Goal: Transaction & Acquisition: Purchase product/service

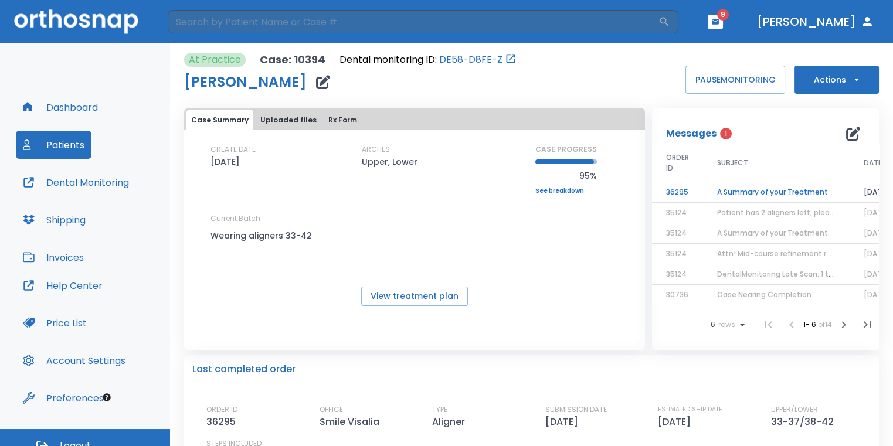
scroll to position [9, 0]
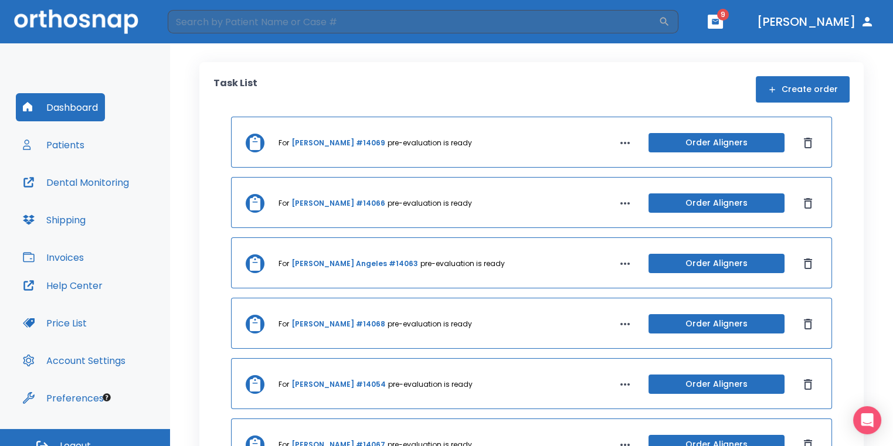
click at [756, 29] on header "​ 9 [PERSON_NAME]" at bounding box center [446, 21] width 893 height 43
click at [723, 26] on button "button" at bounding box center [715, 22] width 15 height 14
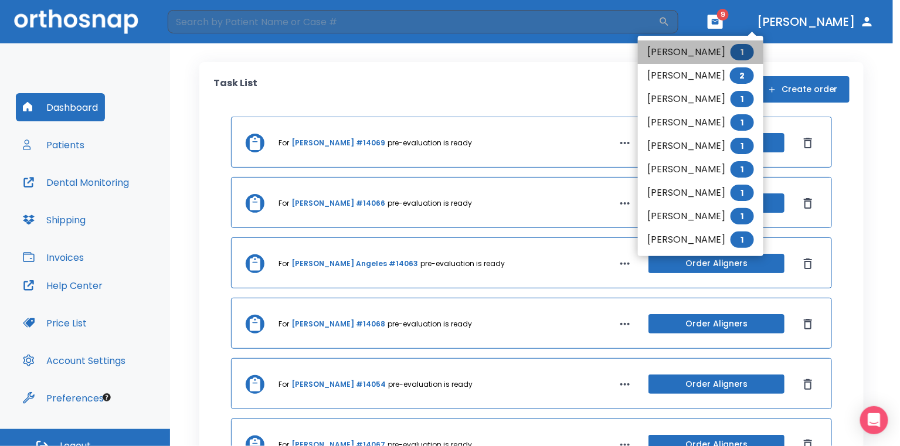
click at [697, 51] on li "[PERSON_NAME] 1" at bounding box center [700, 51] width 125 height 23
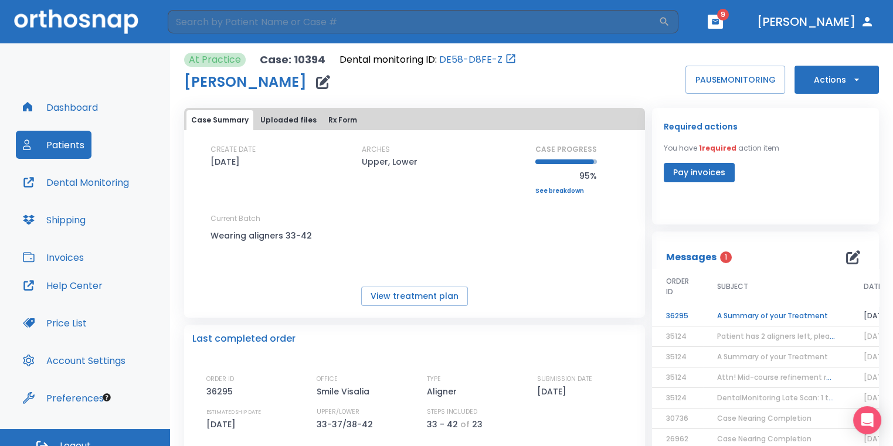
click at [739, 312] on td "A Summary of your Treatment" at bounding box center [776, 316] width 147 height 21
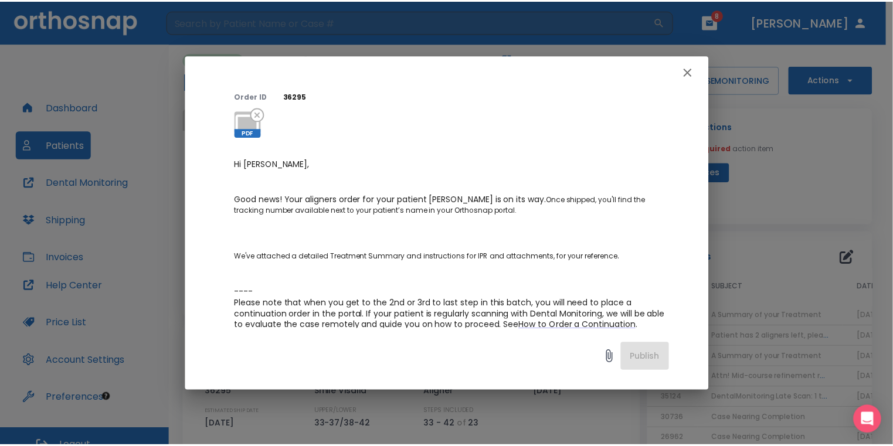
scroll to position [117, 0]
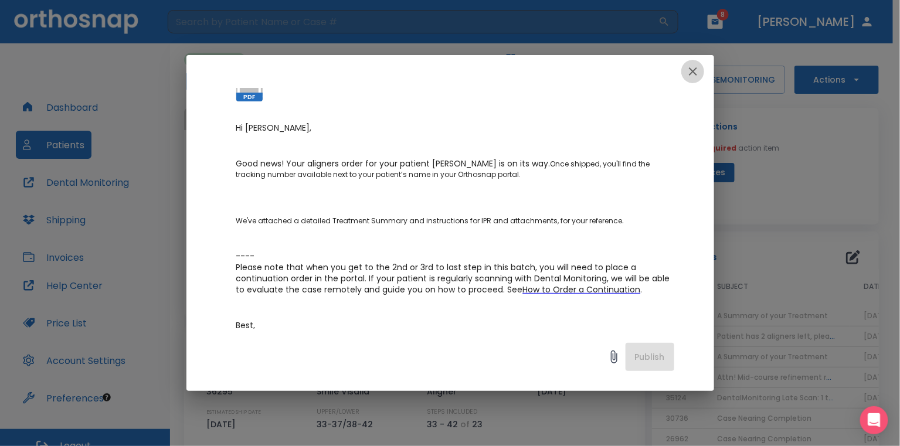
click at [689, 76] on icon "button" at bounding box center [693, 71] width 14 height 14
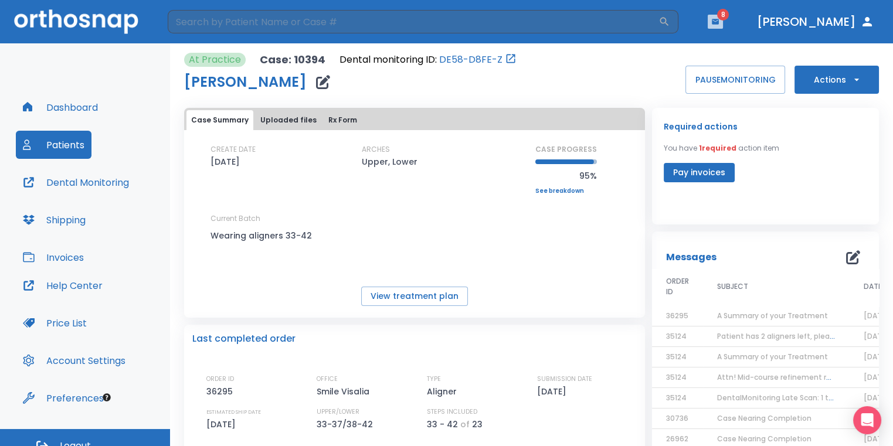
click at [719, 19] on icon "button" at bounding box center [715, 21] width 7 height 5
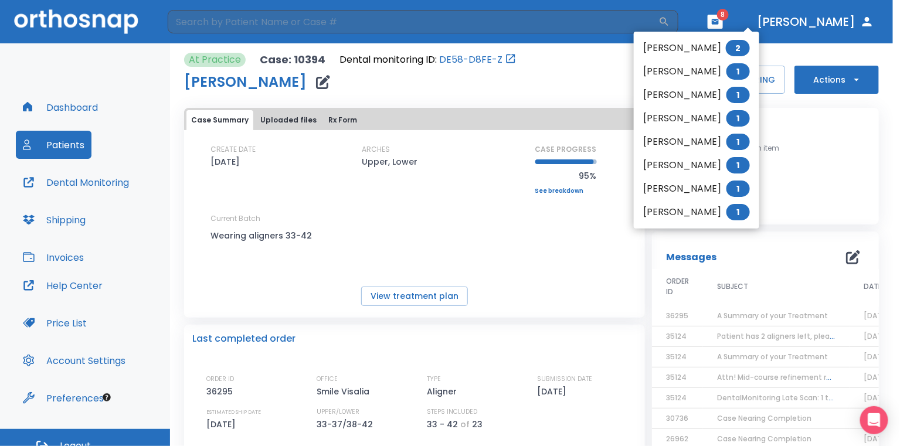
click at [678, 40] on li "[PERSON_NAME] 2" at bounding box center [696, 47] width 125 height 23
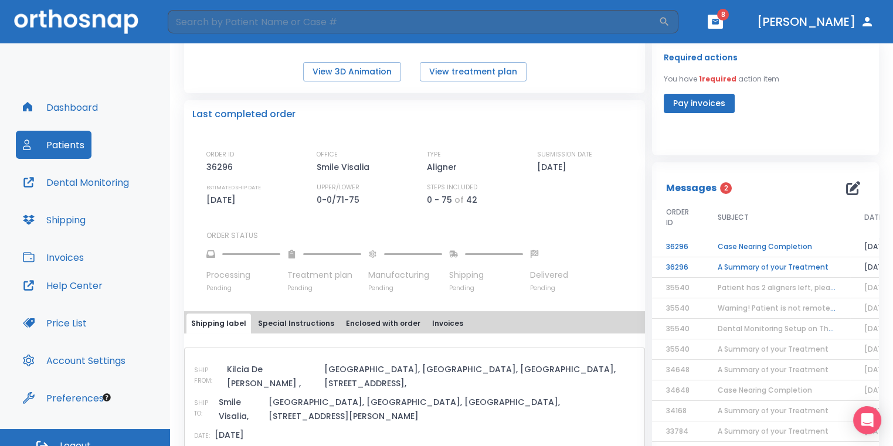
scroll to position [293, 0]
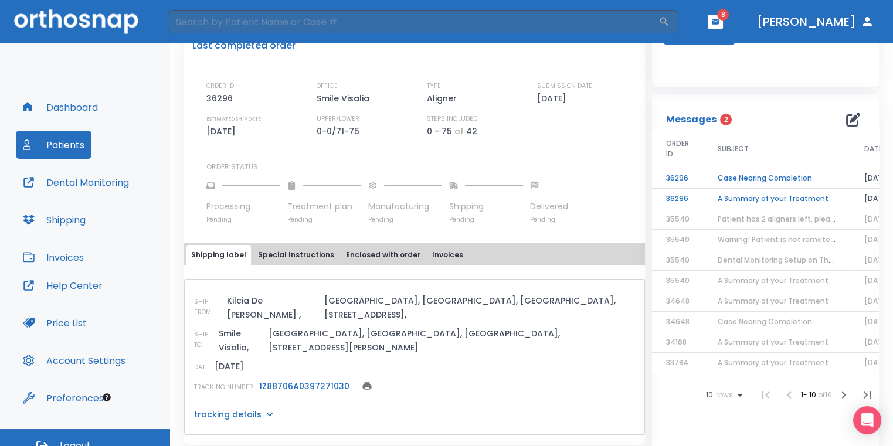
click at [757, 198] on td "A Summary of your Treatment" at bounding box center [776, 199] width 147 height 21
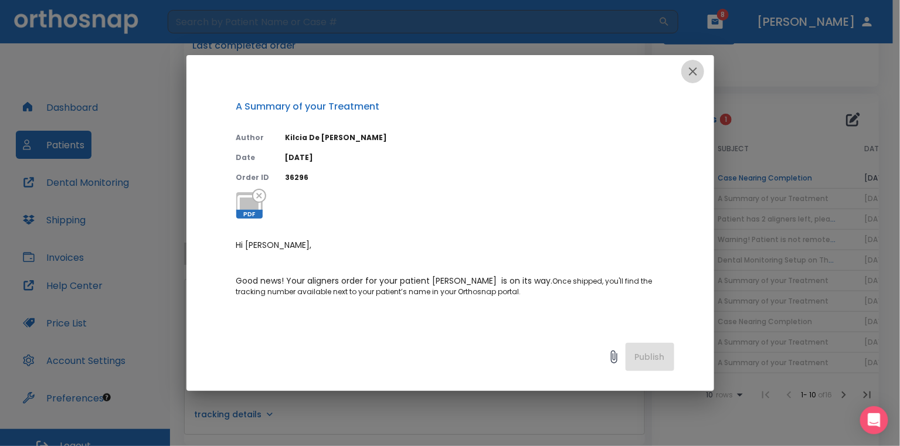
click at [691, 79] on button "button" at bounding box center [692, 71] width 23 height 23
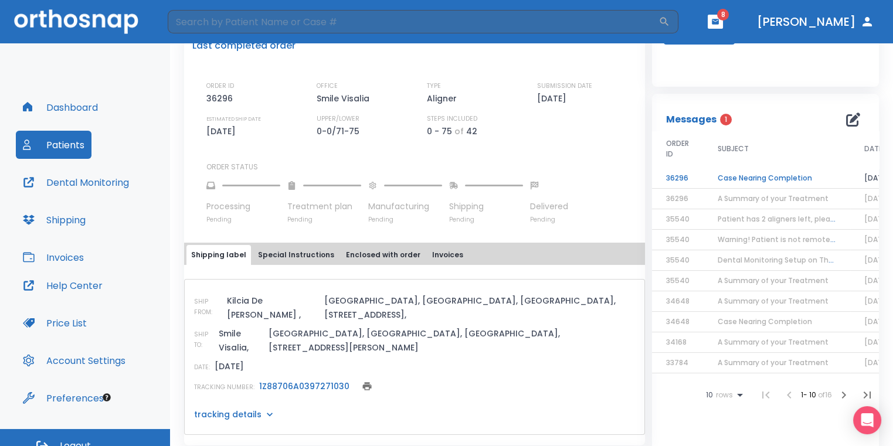
click at [754, 182] on td "Case Nearing Completion" at bounding box center [776, 178] width 147 height 21
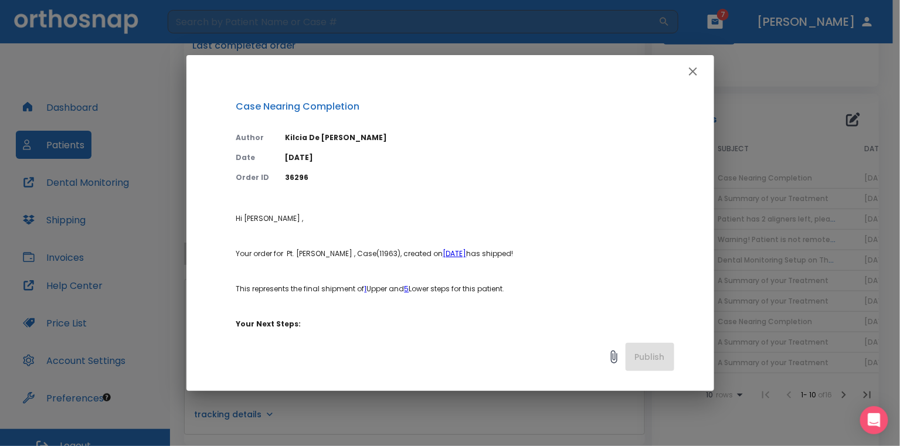
click at [694, 70] on icon "button" at bounding box center [693, 71] width 8 height 8
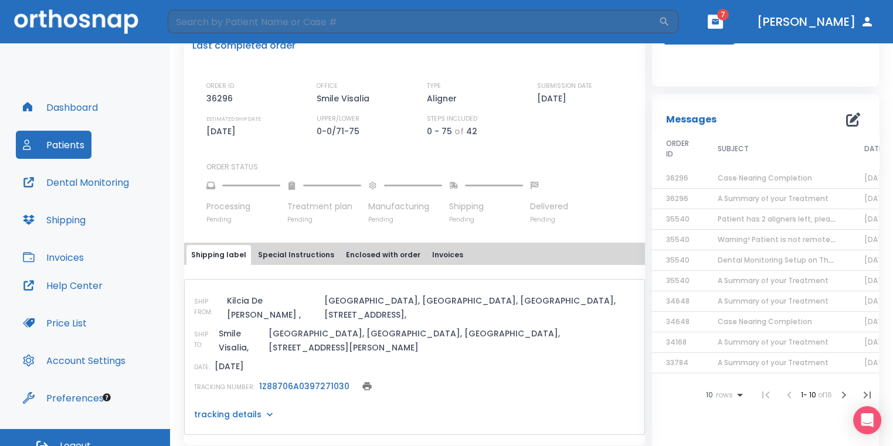
click at [308, 380] on link "1Z88706A0397271030" at bounding box center [304, 386] width 90 height 12
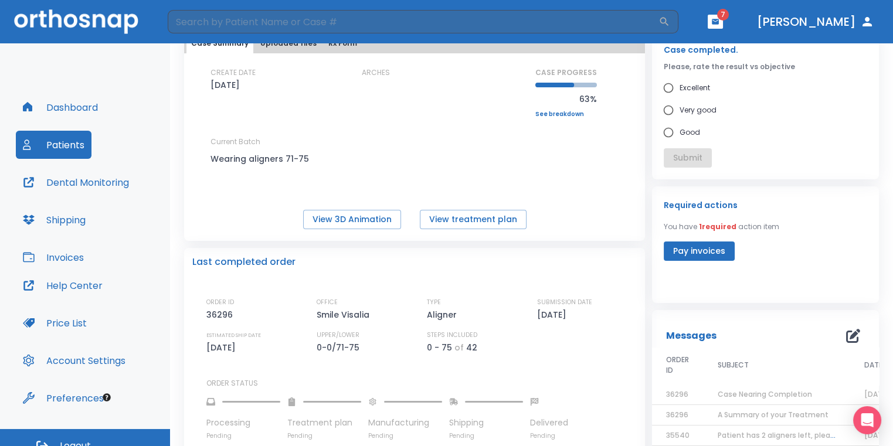
scroll to position [0, 0]
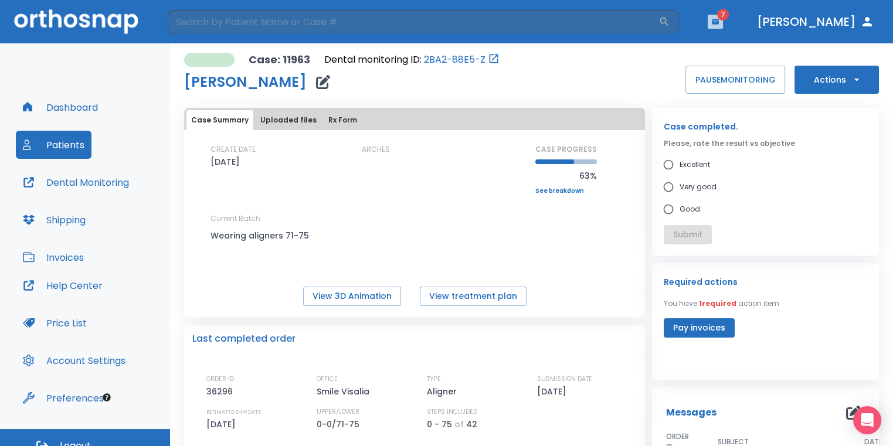
click at [723, 22] on button "button" at bounding box center [715, 22] width 15 height 14
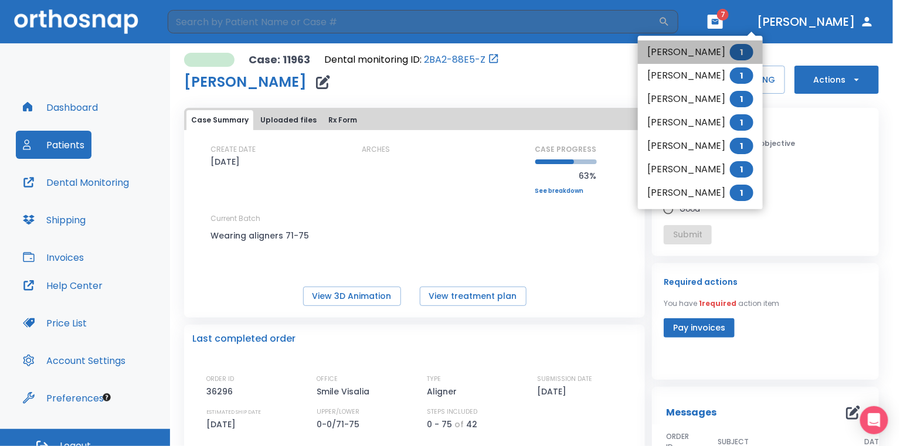
click at [729, 48] on li "[PERSON_NAME] 1" at bounding box center [700, 51] width 125 height 23
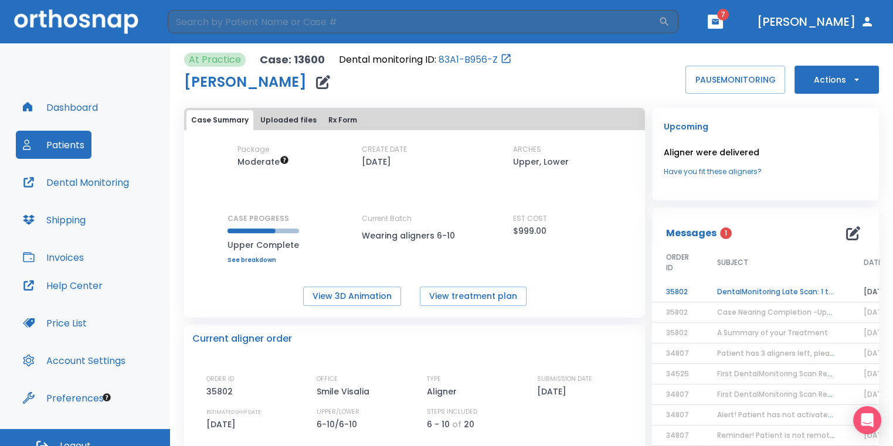
click at [825, 293] on td "DentalMonitoring Late Scan: 1 to 2 Weeks Notification" at bounding box center [776, 292] width 147 height 21
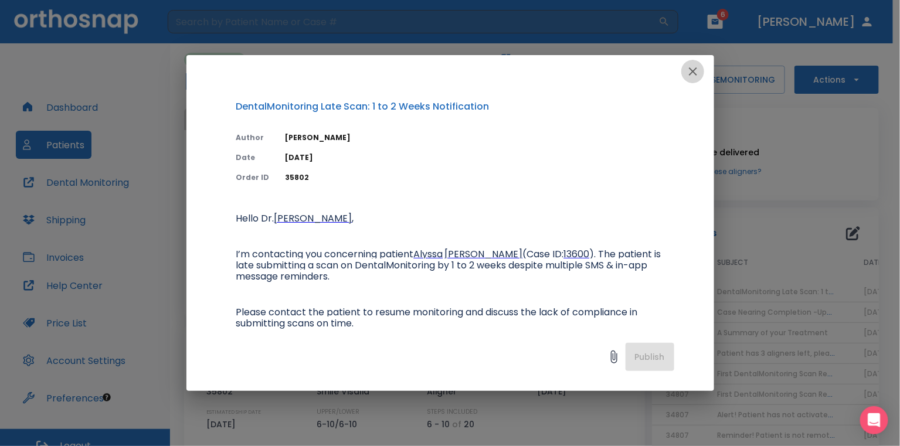
click at [697, 73] on icon "button" at bounding box center [693, 71] width 14 height 14
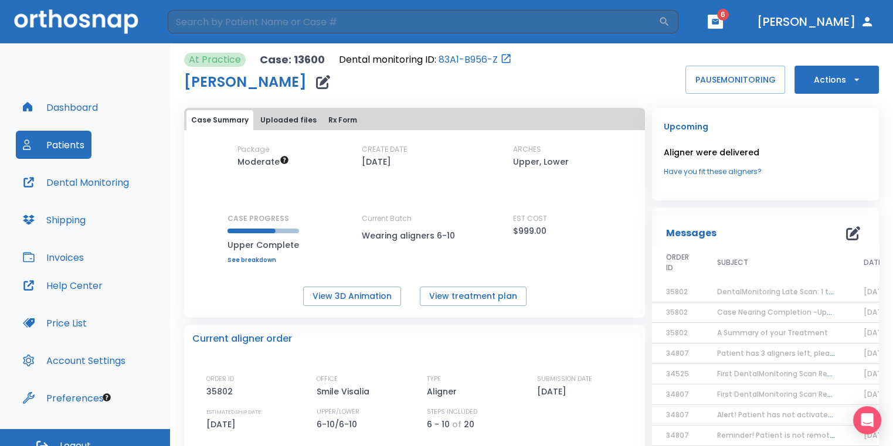
click at [729, 18] on span "6" at bounding box center [723, 15] width 12 height 12
click at [719, 19] on icon "button" at bounding box center [715, 21] width 7 height 5
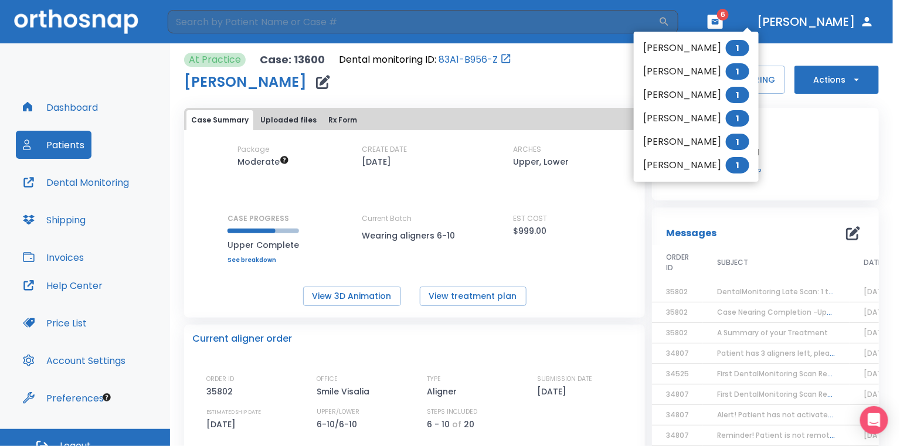
click at [712, 52] on li "[PERSON_NAME] 1" at bounding box center [696, 47] width 125 height 23
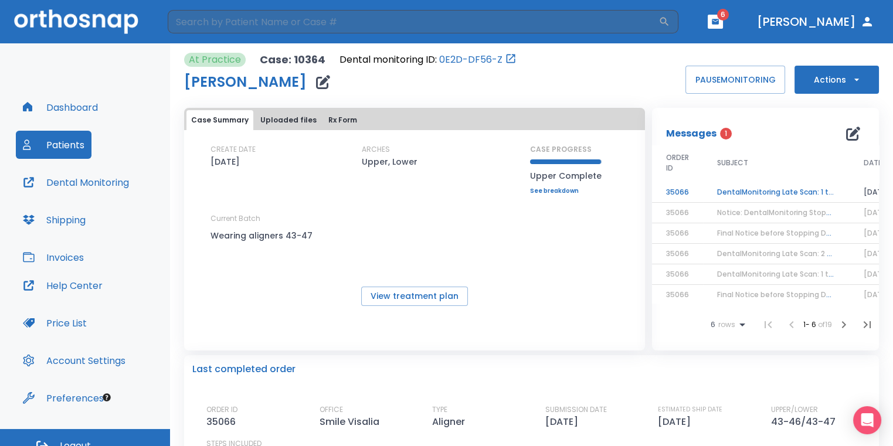
click at [818, 194] on td "DentalMonitoring Late Scan: 1 to 2 Weeks Notification" at bounding box center [776, 192] width 147 height 21
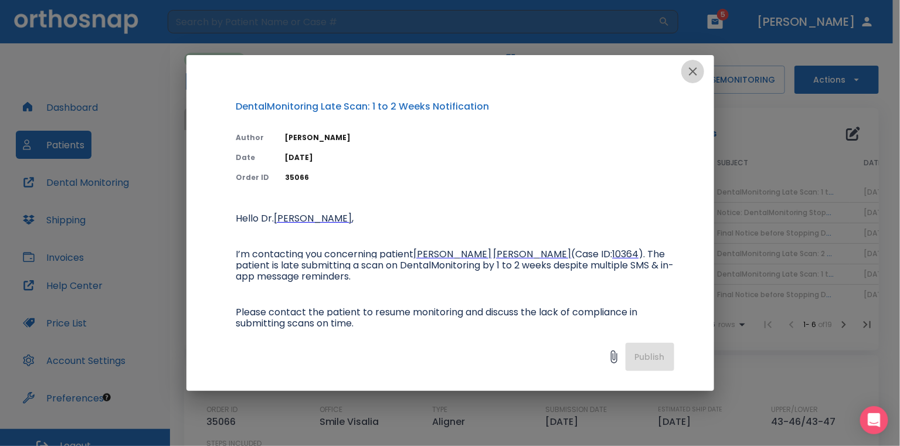
click at [692, 78] on icon "button" at bounding box center [693, 71] width 14 height 14
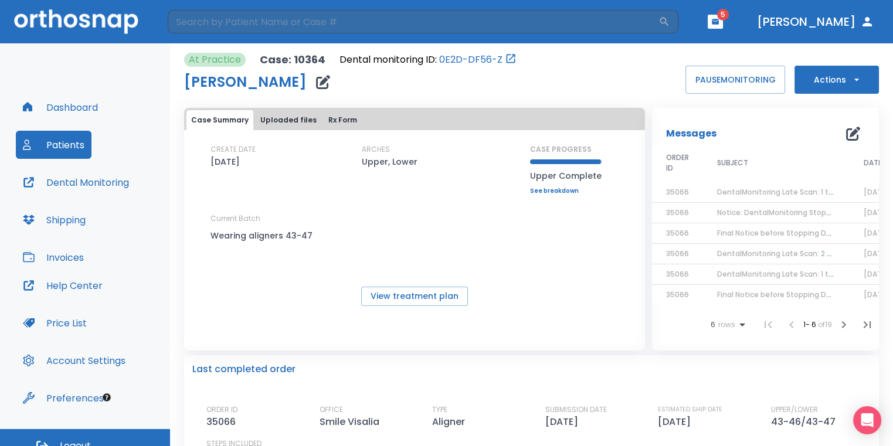
click at [773, 30] on header "​ 5 [PERSON_NAME]" at bounding box center [446, 21] width 893 height 43
click at [719, 22] on icon "button" at bounding box center [715, 21] width 7 height 5
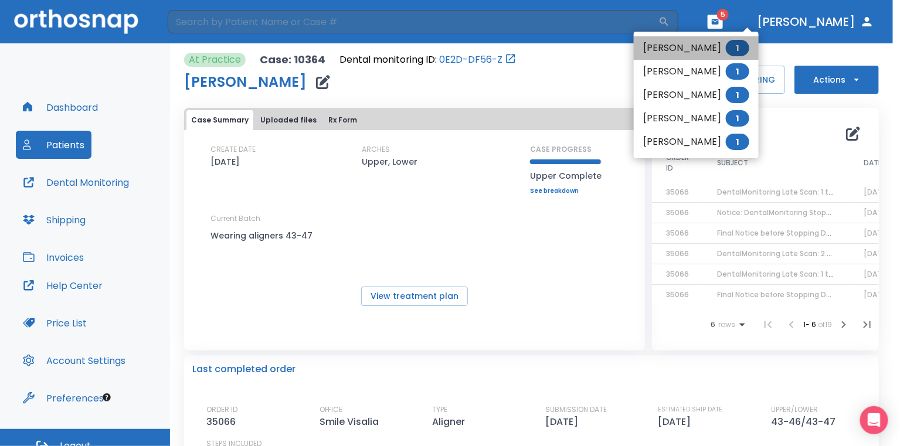
click at [719, 47] on li "[PERSON_NAME] 1" at bounding box center [696, 47] width 125 height 23
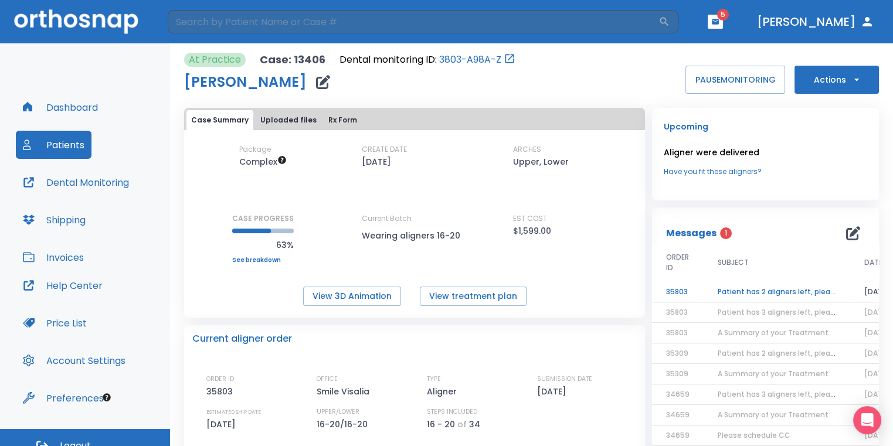
click at [752, 284] on td "Patient has 2 aligners left, please order next set!" at bounding box center [776, 292] width 147 height 21
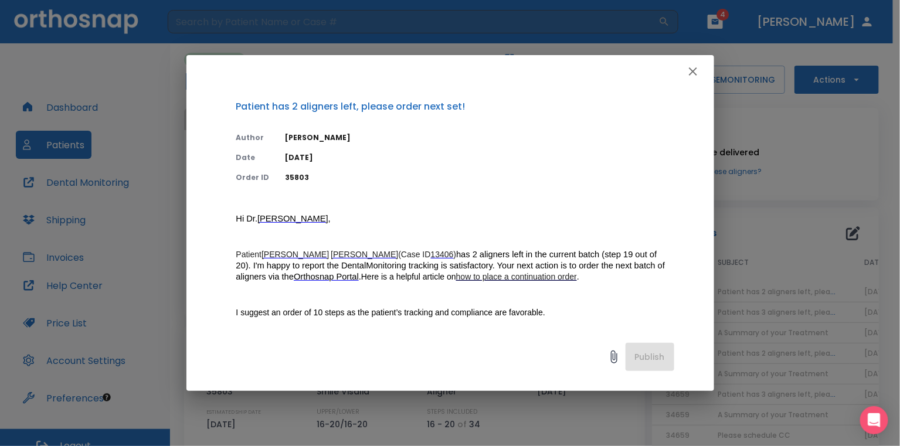
click at [699, 72] on icon "button" at bounding box center [693, 71] width 14 height 14
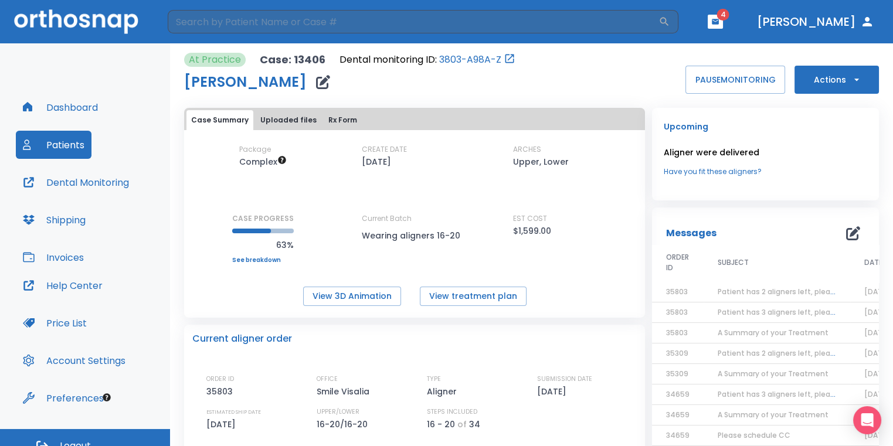
click at [797, 73] on button "Actions" at bounding box center [836, 80] width 84 height 28
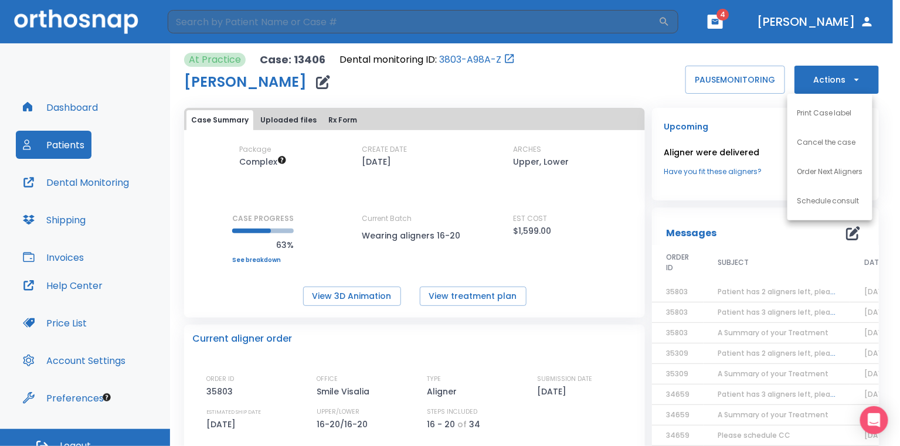
click at [823, 174] on p "Order Next Aligners" at bounding box center [830, 171] width 66 height 11
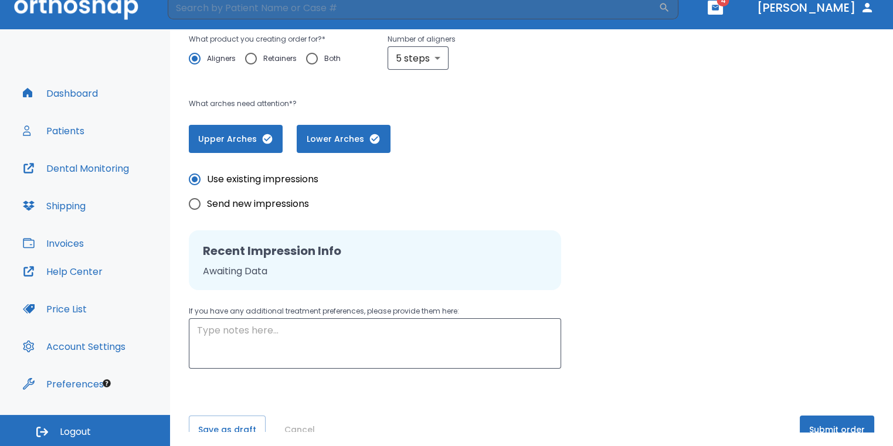
scroll to position [238, 0]
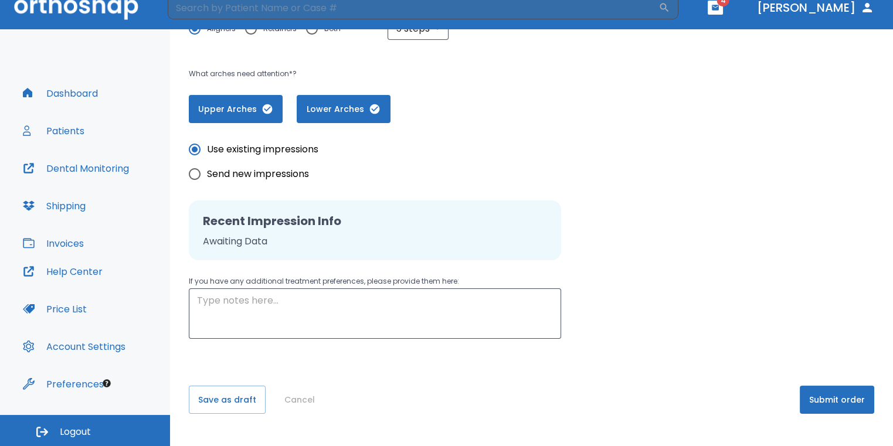
click at [844, 406] on button "Submit order" at bounding box center [837, 400] width 74 height 28
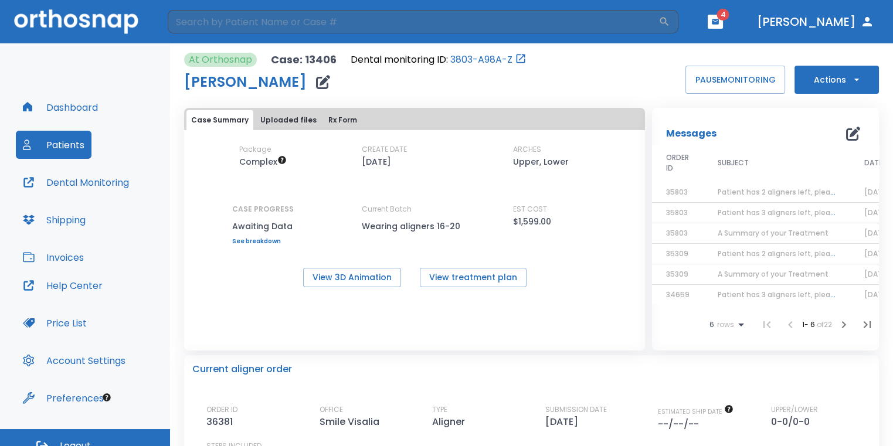
click at [723, 21] on button "button" at bounding box center [715, 22] width 15 height 14
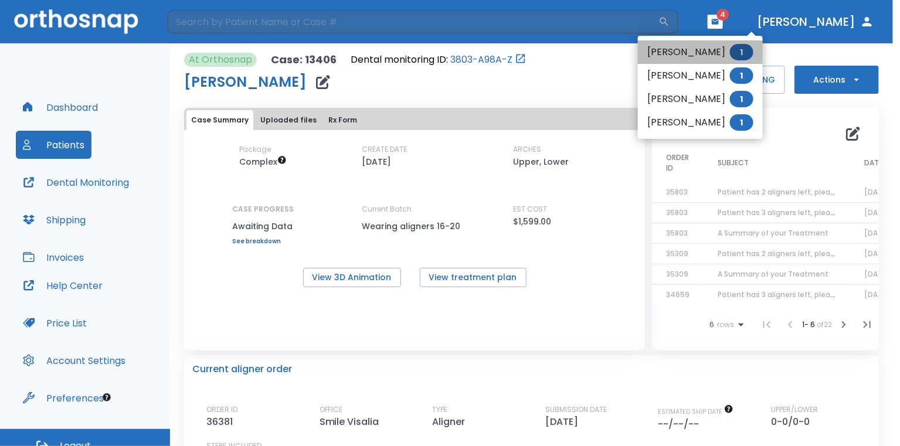
click at [689, 46] on li "[PERSON_NAME] 1" at bounding box center [700, 51] width 125 height 23
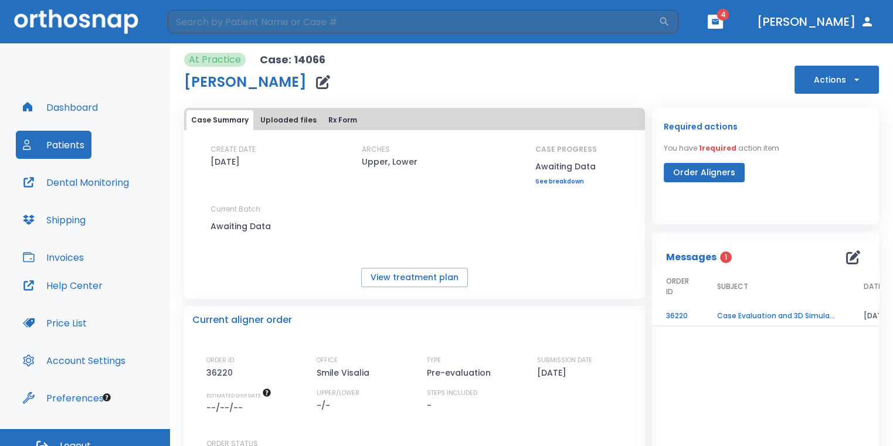
click at [787, 305] on th "SUBJECT" at bounding box center [776, 288] width 147 height 38
click at [784, 314] on td "Case Evaluation and 3D Simulation Ready" at bounding box center [776, 316] width 147 height 21
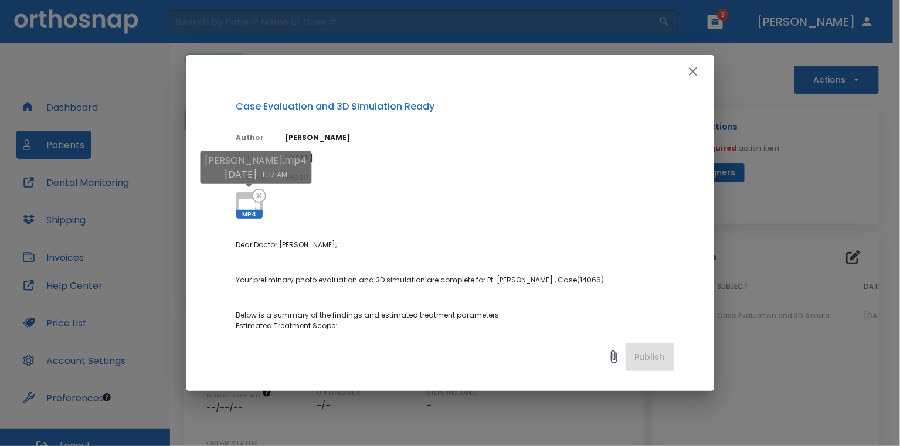
click at [243, 196] on icon at bounding box center [249, 206] width 28 height 28
click at [796, 192] on div "Case Evaluation and 3D Simulation Ready Author [PERSON_NAME] Date [DATE] Order …" at bounding box center [450, 223] width 900 height 446
click at [698, 77] on icon "button" at bounding box center [693, 71] width 14 height 14
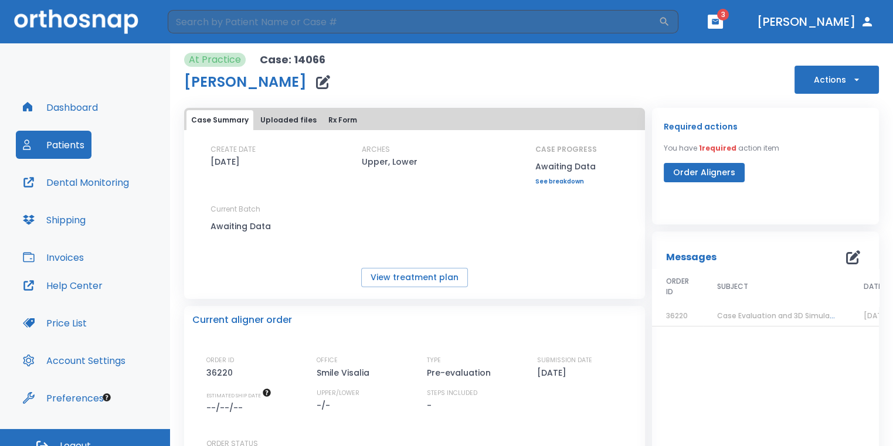
click at [729, 18] on span "3" at bounding box center [723, 15] width 12 height 12
click at [763, 23] on header "​ 3 [PERSON_NAME]" at bounding box center [446, 21] width 893 height 43
drag, startPoint x: 763, startPoint y: 19, endPoint x: 760, endPoint y: 25, distance: 6.6
click at [729, 19] on span "3" at bounding box center [723, 15] width 12 height 12
click at [723, 23] on button "button" at bounding box center [715, 22] width 15 height 14
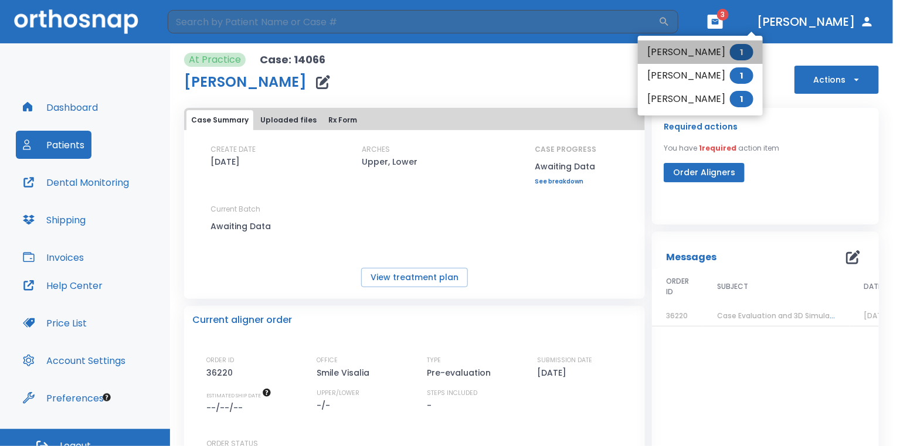
click at [701, 62] on li "[PERSON_NAME] 1" at bounding box center [700, 51] width 125 height 23
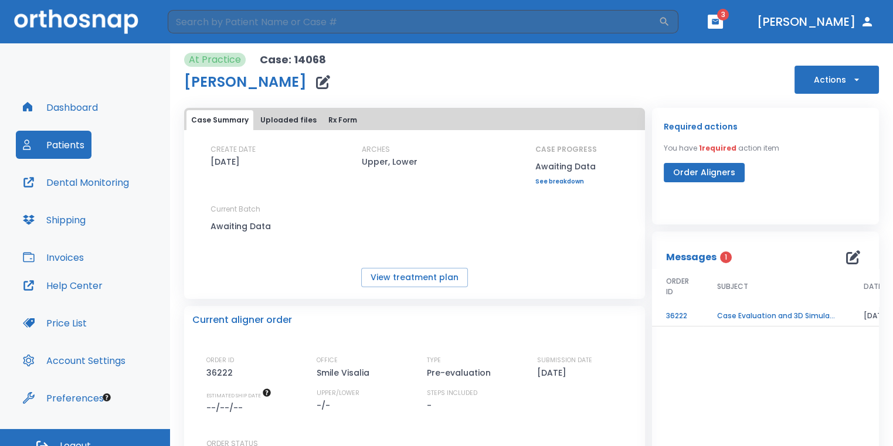
click at [703, 308] on td "Case Evaluation and 3D Simulation Ready" at bounding box center [776, 316] width 147 height 21
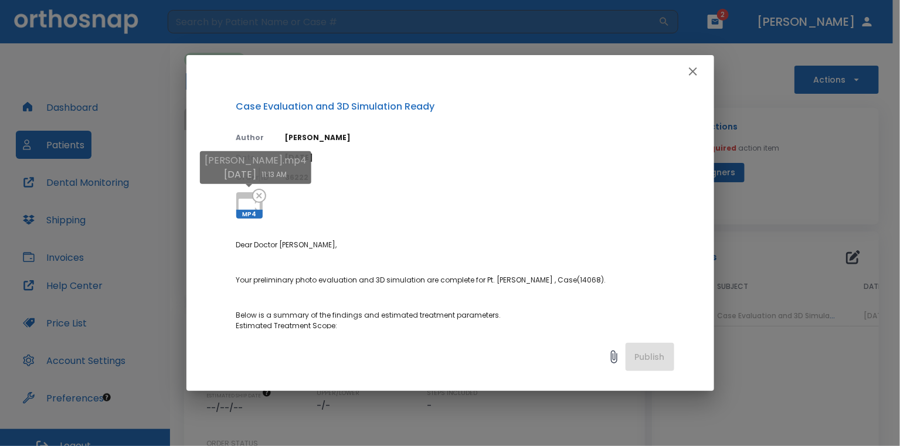
click at [238, 191] on div "[PERSON_NAME].mp4 [DATE] 11:13 AM" at bounding box center [255, 171] width 111 height 41
click at [242, 193] on icon at bounding box center [249, 206] width 28 height 28
click at [779, 260] on div "Case Evaluation and 3D Simulation Ready Author [PERSON_NAME] Date [DATE] Order …" at bounding box center [450, 223] width 900 height 446
click at [691, 71] on icon "button" at bounding box center [693, 71] width 14 height 14
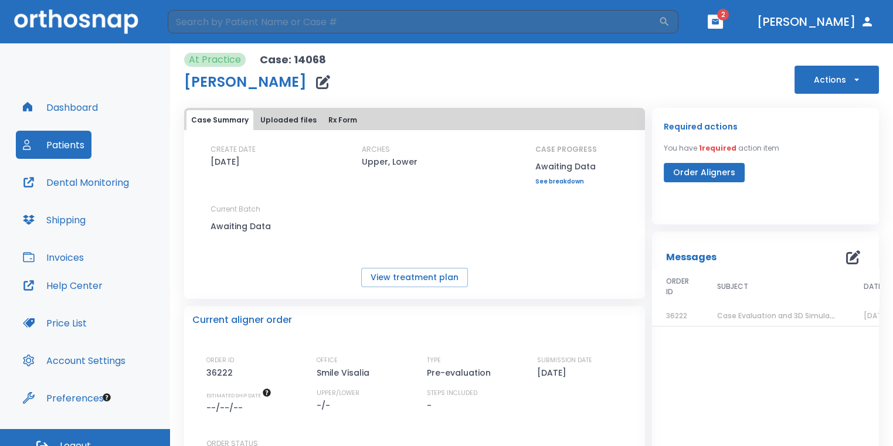
click at [719, 22] on icon "button" at bounding box center [715, 21] width 7 height 5
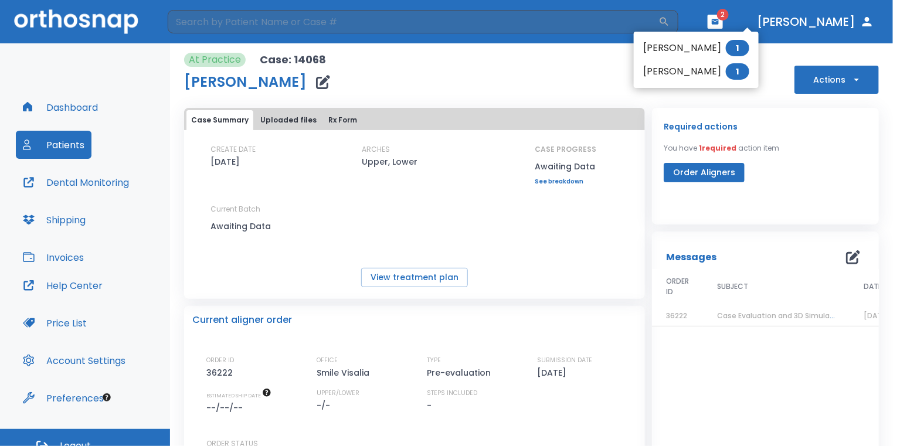
click at [696, 48] on li "[PERSON_NAME] 1" at bounding box center [696, 47] width 125 height 23
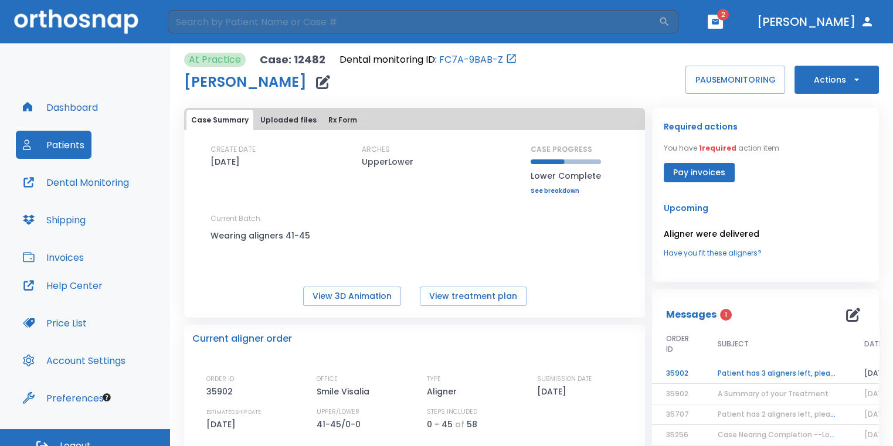
click at [785, 359] on th "SUBJECT" at bounding box center [776, 346] width 147 height 38
click at [778, 371] on td "Patient has 3 aligners left, please order next set!" at bounding box center [776, 373] width 147 height 21
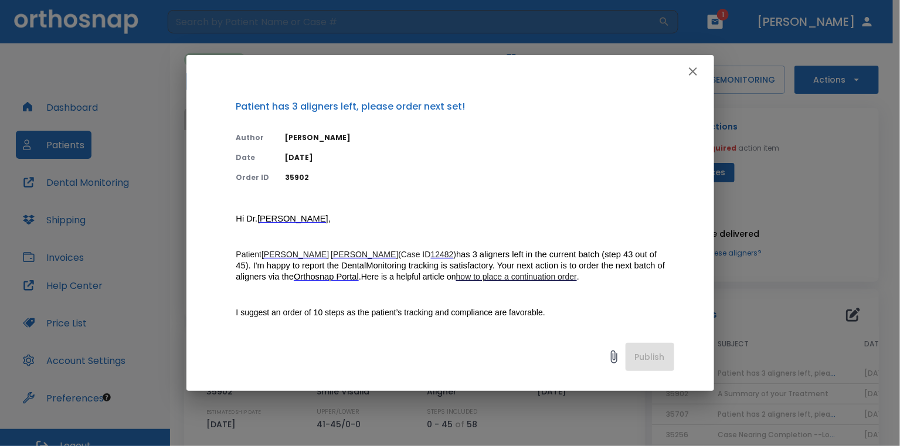
drag, startPoint x: 556, startPoint y: 142, endPoint x: 468, endPoint y: 155, distance: 88.2
click at [460, 159] on p "[DATE]" at bounding box center [479, 157] width 389 height 11
drag, startPoint x: 692, startPoint y: 73, endPoint x: 698, endPoint y: 76, distance: 6.6
click at [694, 76] on icon "button" at bounding box center [693, 71] width 14 height 14
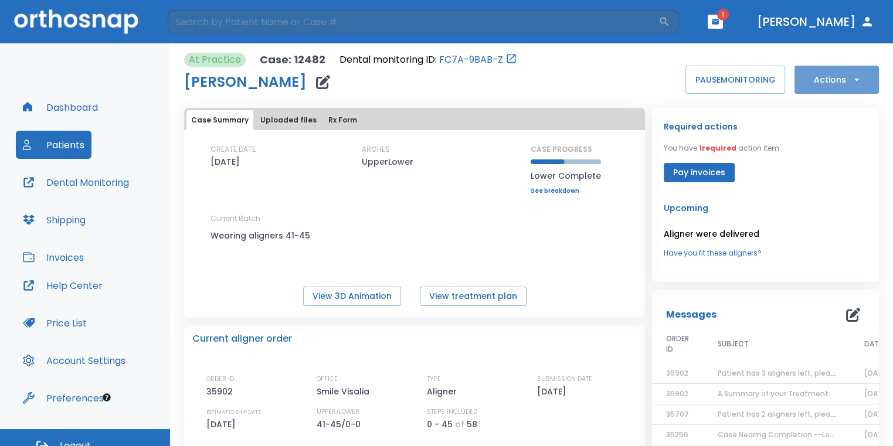
click at [812, 80] on button "Actions" at bounding box center [836, 80] width 84 height 28
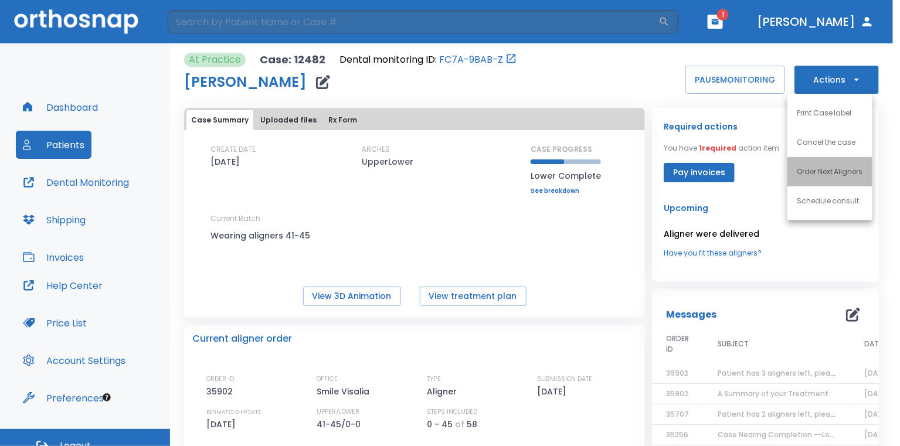
click at [809, 166] on p "Order Next Aligners" at bounding box center [830, 171] width 66 height 11
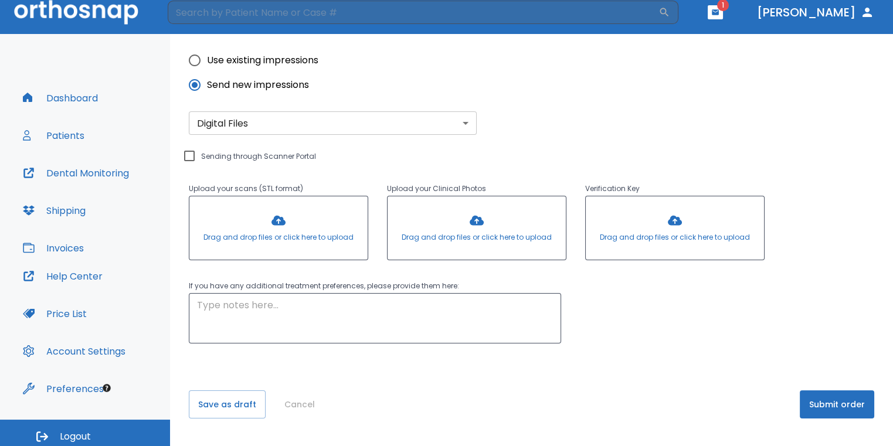
scroll to position [14, 0]
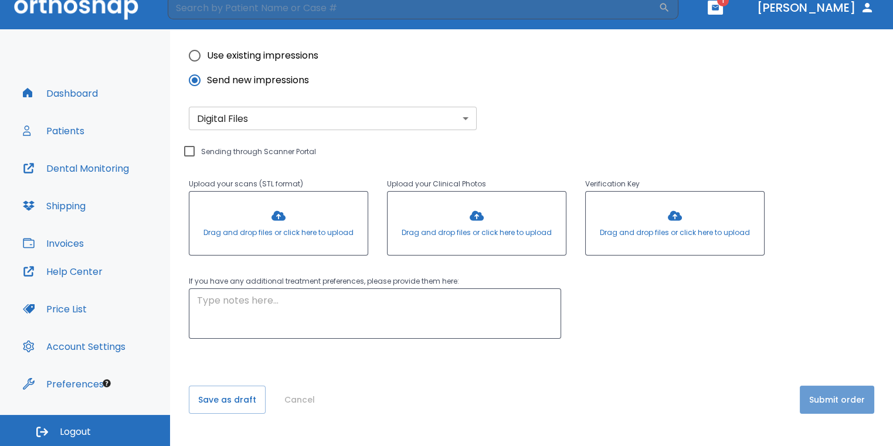
click at [829, 405] on button "Submit order" at bounding box center [837, 400] width 74 height 28
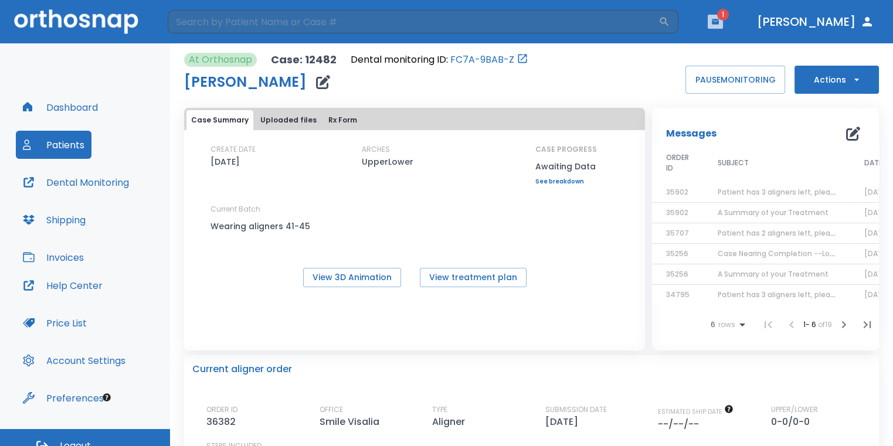
click at [719, 22] on icon "button" at bounding box center [715, 21] width 7 height 5
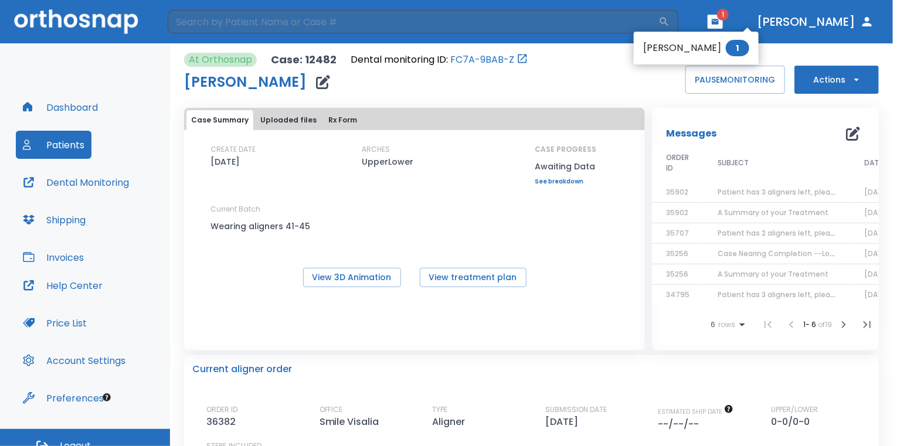
click at [740, 46] on span "1" at bounding box center [737, 48] width 23 height 16
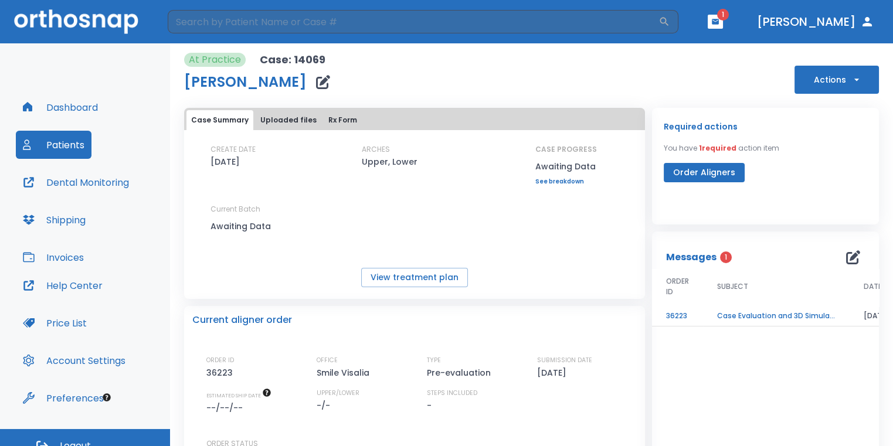
click at [800, 321] on td "Case Evaluation and 3D Simulation Ready" at bounding box center [776, 316] width 147 height 21
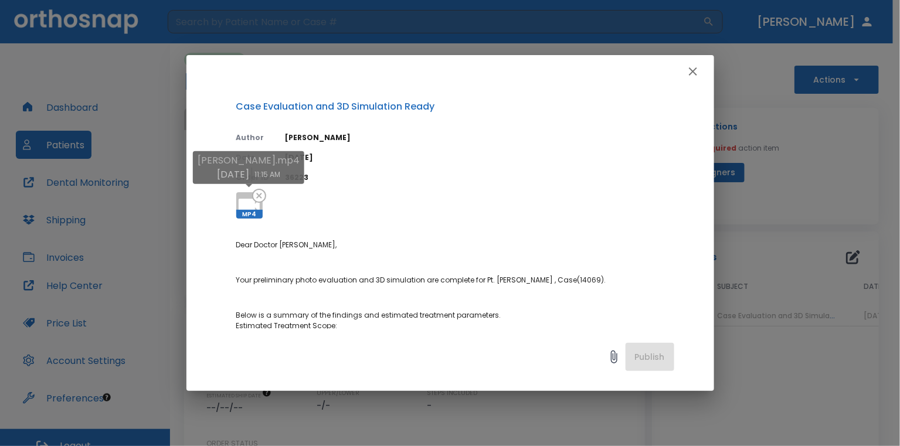
click at [243, 198] on icon at bounding box center [249, 206] width 28 height 28
click at [804, 218] on div "Case Evaluation and 3D Simulation Ready Author [PERSON_NAME] Date [DATE] Order …" at bounding box center [450, 223] width 900 height 446
click at [695, 73] on icon "button" at bounding box center [693, 71] width 14 height 14
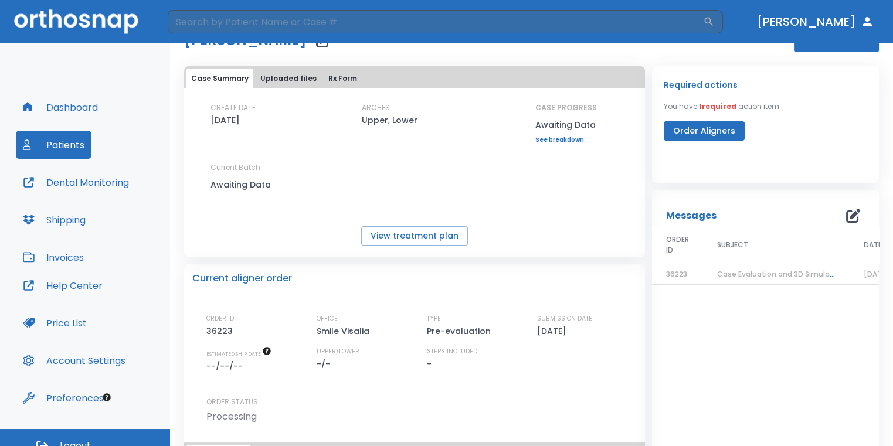
scroll to position [59, 0]
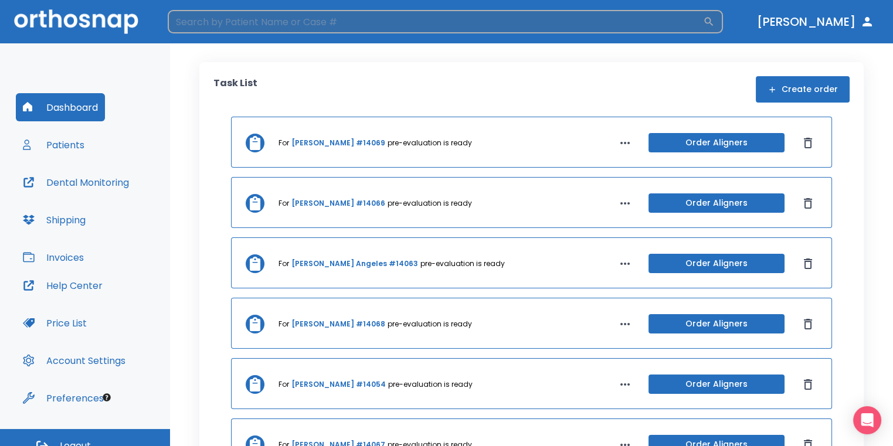
click at [597, 22] on input "search" at bounding box center [435, 21] width 535 height 23
type input "payton"
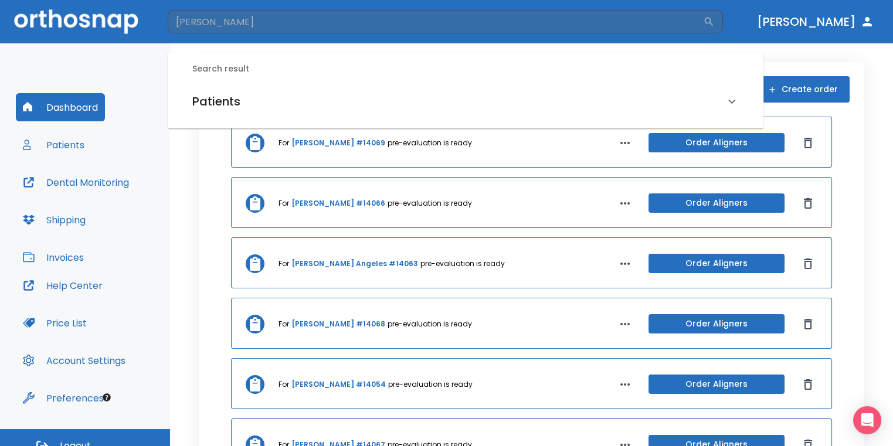
click at [398, 98] on div "Patients" at bounding box center [458, 101] width 532 height 19
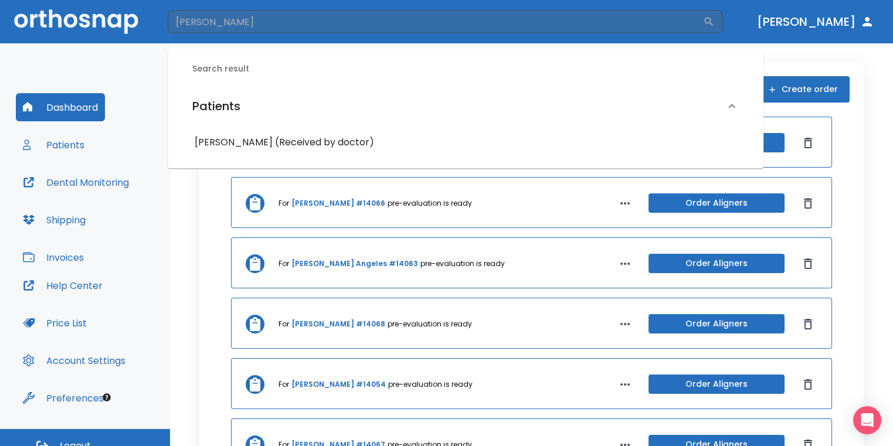
click at [335, 135] on h6 "Payton Bueno (Received by doctor)" at bounding box center [466, 142] width 542 height 16
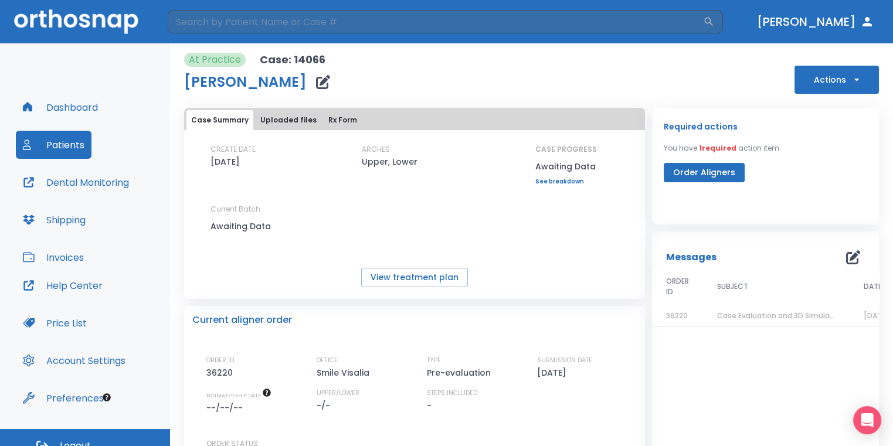
click at [743, 314] on span "Case Evaluation and 3D Simulation Ready" at bounding box center [792, 316] width 151 height 10
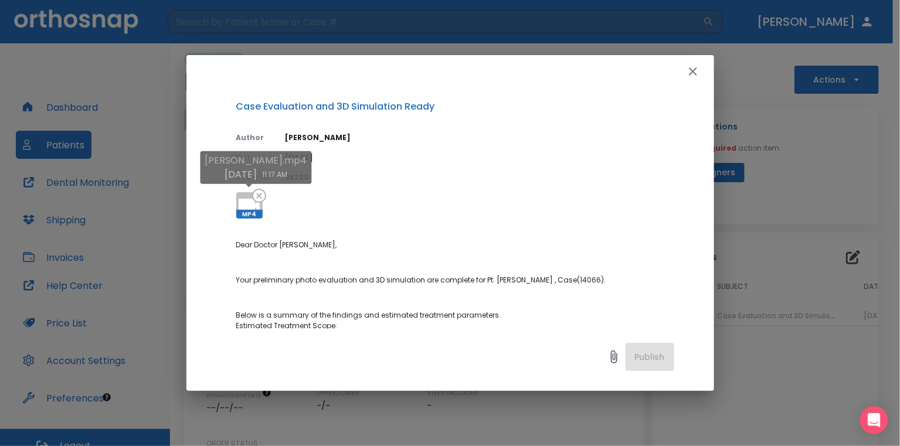
click at [243, 193] on icon at bounding box center [249, 206] width 28 height 28
click at [814, 138] on div "Case Evaluation and 3D Simulation Ready Author [PERSON_NAME] Date [DATE] Order …" at bounding box center [450, 223] width 900 height 446
click at [688, 72] on icon "button" at bounding box center [693, 71] width 14 height 14
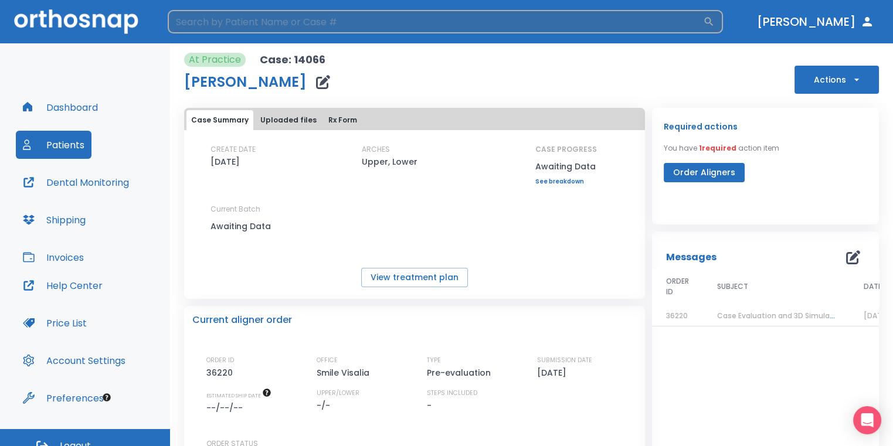
click at [358, 22] on input "search" at bounding box center [435, 21] width 535 height 23
type input "k"
type input "t"
type input "sergio"
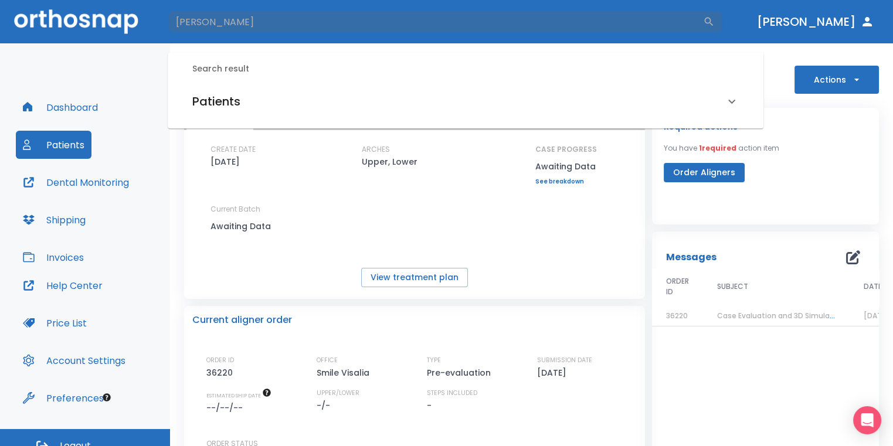
click at [321, 102] on div "Patients" at bounding box center [458, 101] width 532 height 19
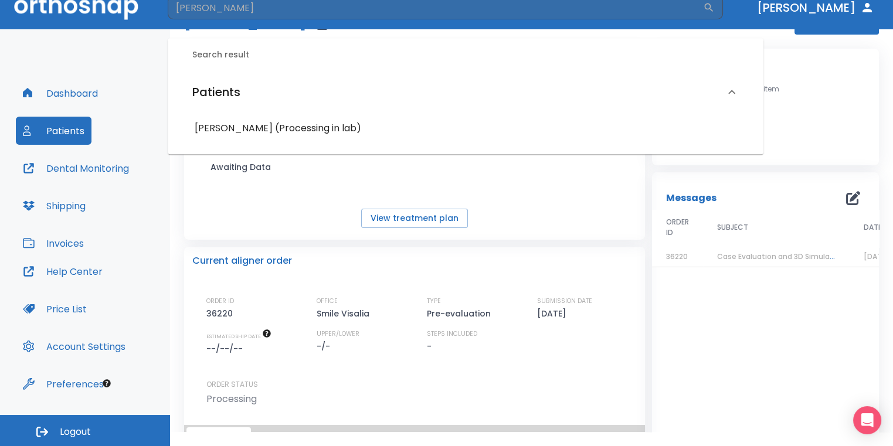
scroll to position [59, 0]
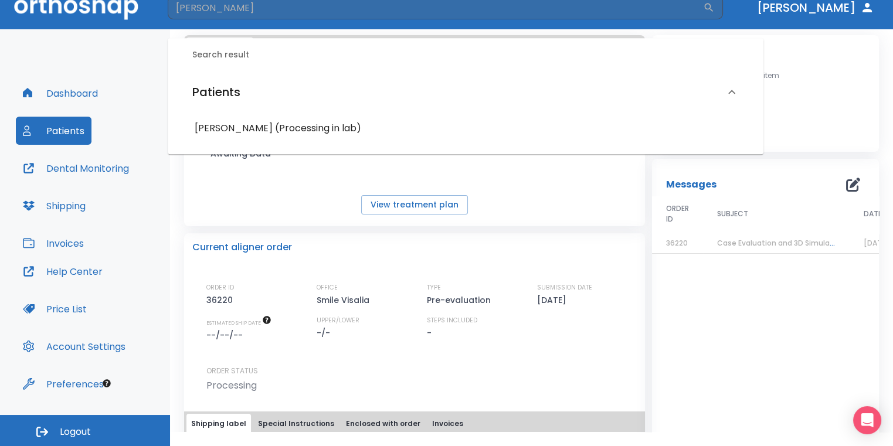
click at [87, 93] on button "Dashboard" at bounding box center [60, 93] width 89 height 28
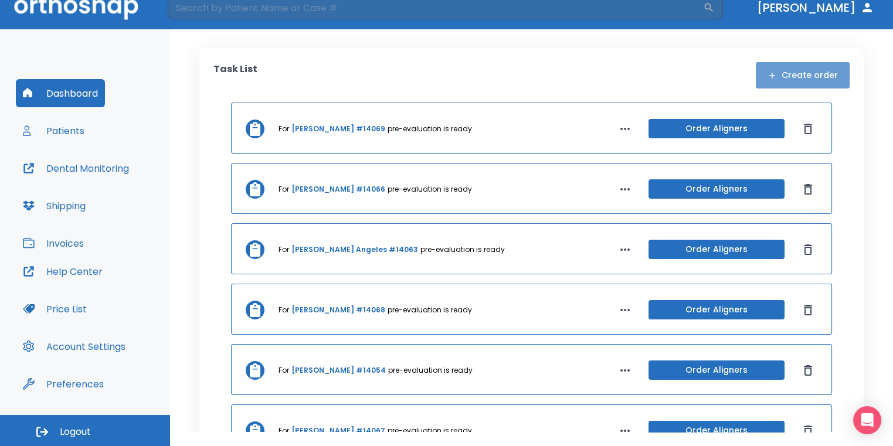
click at [813, 75] on button "Create order" at bounding box center [803, 75] width 94 height 26
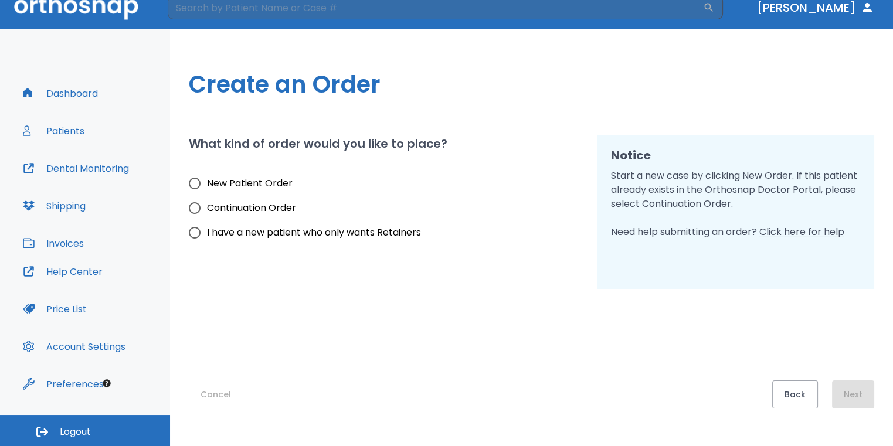
click at [254, 183] on span "New Patient Order" at bounding box center [250, 183] width 86 height 14
click at [207, 183] on input "New Patient Order" at bounding box center [194, 183] width 25 height 25
radio input "true"
click at [845, 392] on button "Next" at bounding box center [853, 394] width 42 height 28
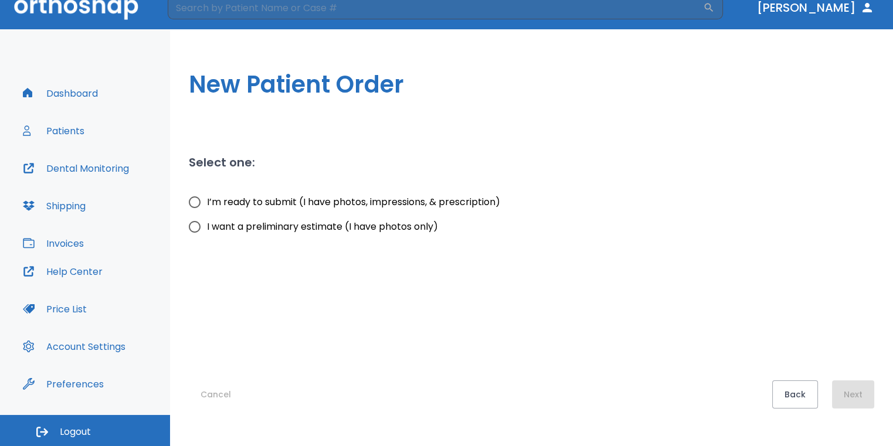
click at [203, 228] on input "I want a preliminary estimate (I have photos only)" at bounding box center [194, 227] width 25 height 25
radio input "true"
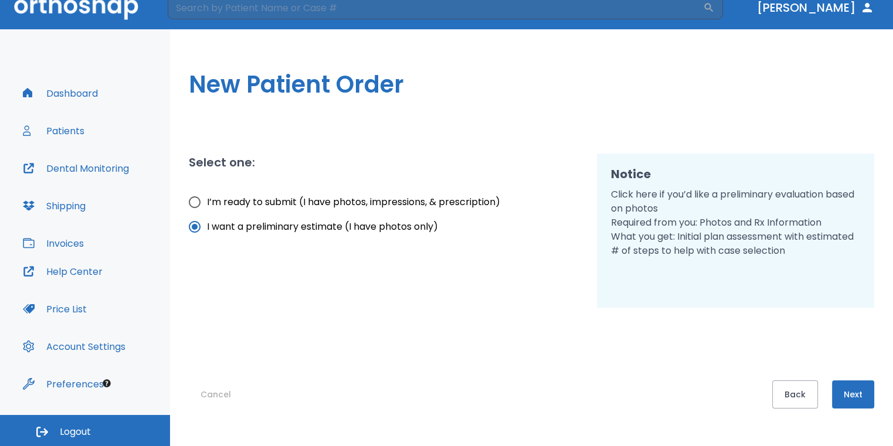
click at [861, 403] on button "Next" at bounding box center [853, 394] width 42 height 28
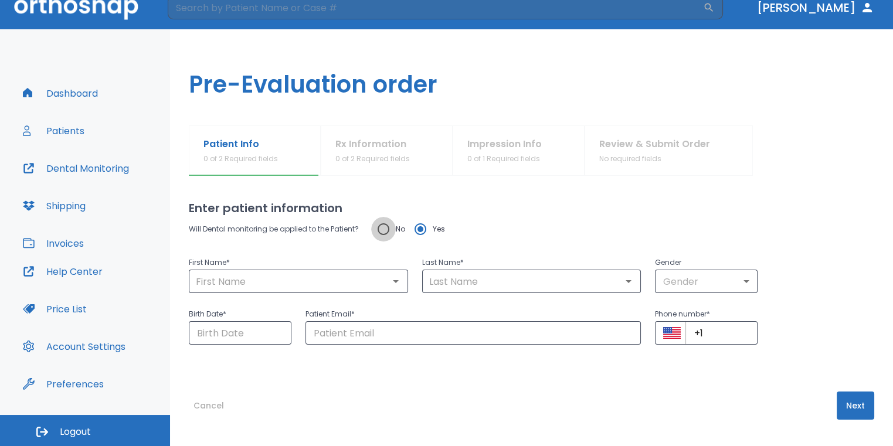
drag, startPoint x: 378, startPoint y: 230, endPoint x: 349, endPoint y: 271, distance: 50.4
click at [378, 230] on input "No" at bounding box center [383, 229] width 25 height 25
radio input "true"
click at [345, 282] on input "text" at bounding box center [298, 281] width 212 height 16
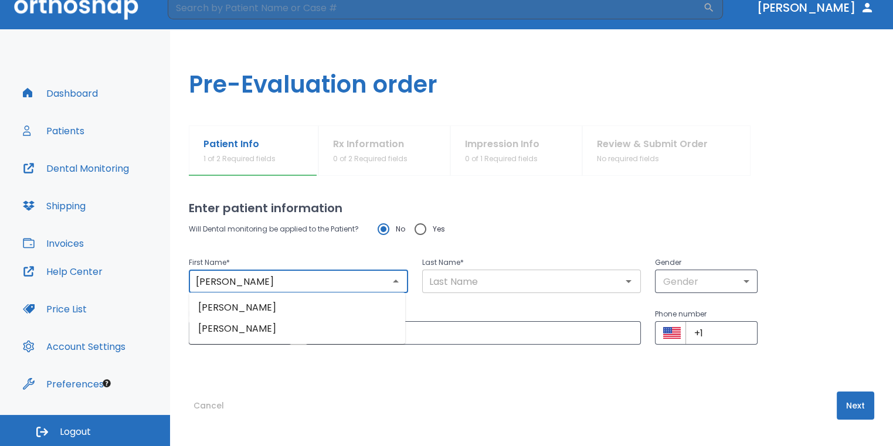
type input "Kathleen"
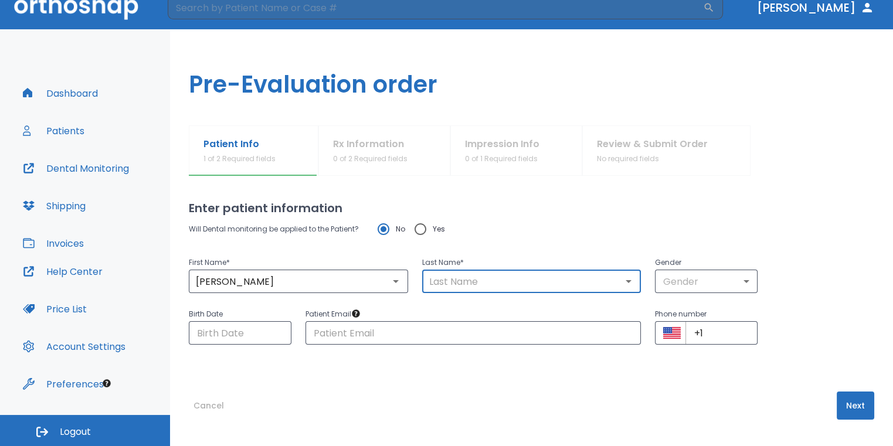
click at [515, 280] on input "text" at bounding box center [532, 281] width 212 height 16
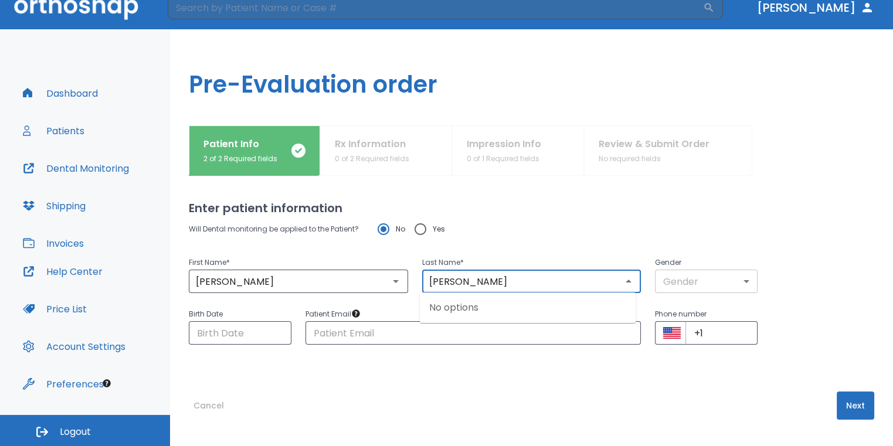
type input "Trotta"
click at [705, 288] on body "​ Dr. Sedillo Dashboard Patients Dental Monitoring Shipping Invoices Help Cente…" at bounding box center [446, 209] width 893 height 446
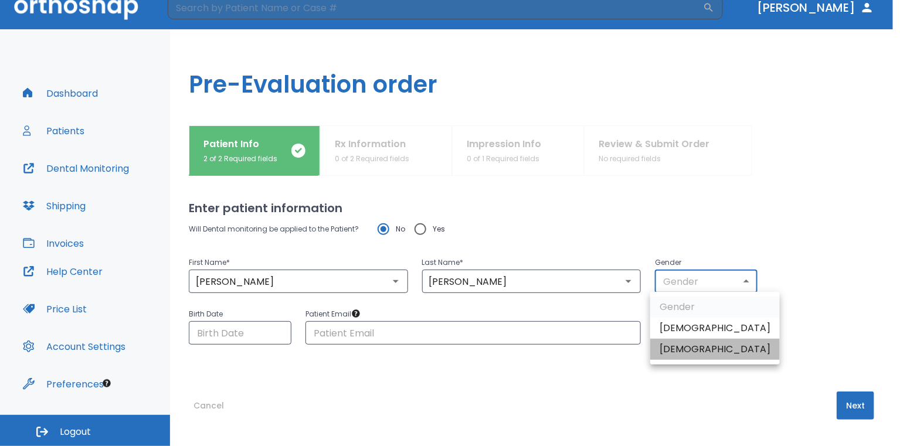
click at [715, 347] on li "Female" at bounding box center [715, 349] width 130 height 21
type input "0"
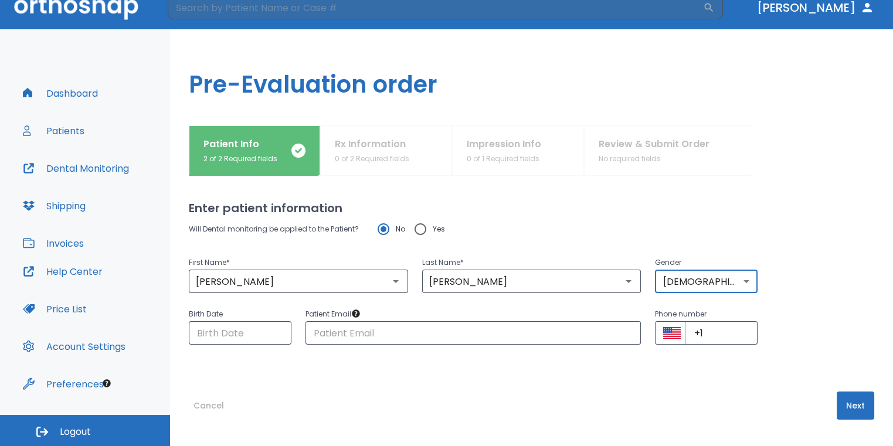
click at [855, 403] on button "Next" at bounding box center [856, 406] width 38 height 28
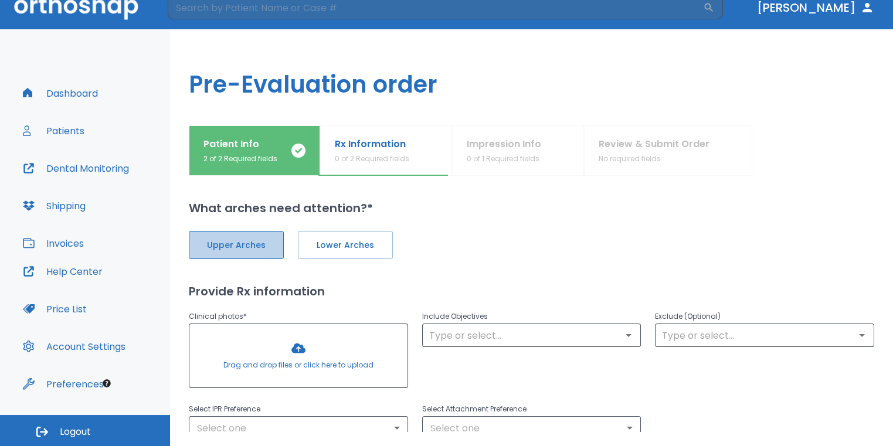
click at [270, 242] on span "Upper Arches" at bounding box center [236, 245] width 70 height 12
click at [335, 239] on span "Lower Arches" at bounding box center [344, 245] width 70 height 12
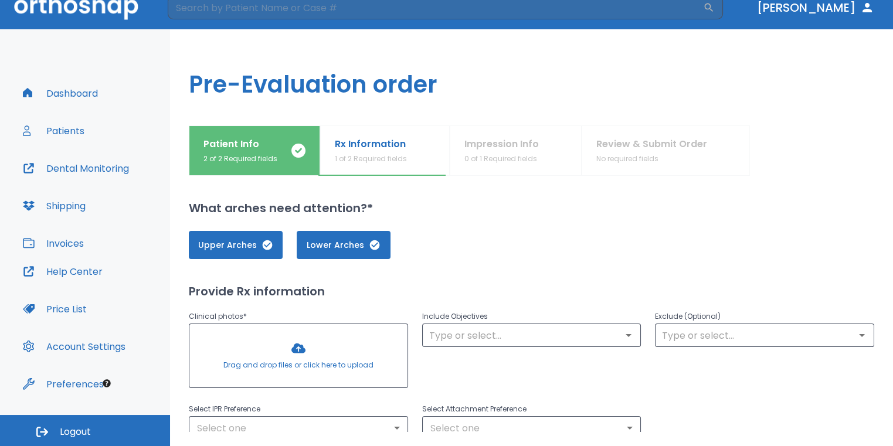
click at [299, 362] on div at bounding box center [298, 355] width 218 height 63
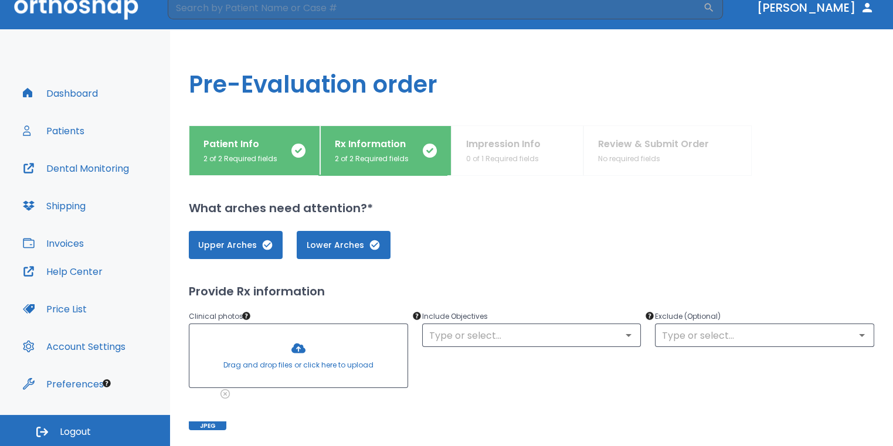
click at [298, 347] on div at bounding box center [298, 355] width 218 height 63
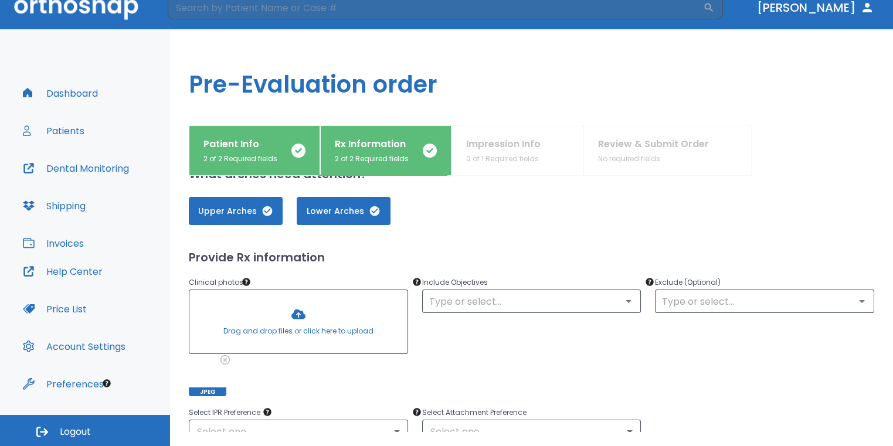
scroll to position [59, 0]
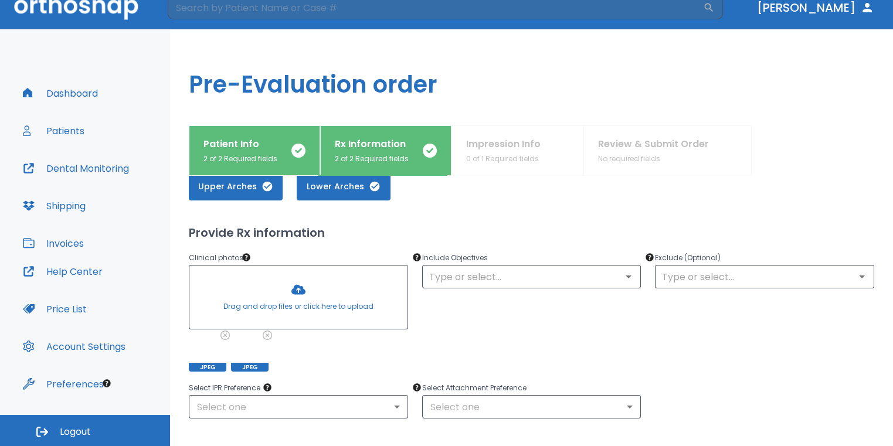
click at [290, 309] on div at bounding box center [298, 297] width 218 height 63
click at [313, 293] on div at bounding box center [298, 297] width 218 height 63
click at [307, 283] on div at bounding box center [298, 297] width 218 height 63
click at [311, 300] on div at bounding box center [298, 297] width 218 height 63
click at [324, 278] on div at bounding box center [298, 297] width 218 height 63
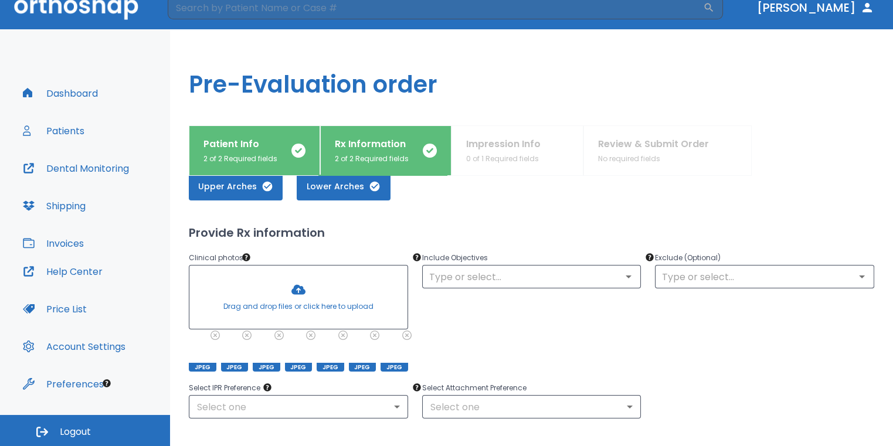
click at [316, 292] on div at bounding box center [298, 297] width 218 height 63
click at [327, 302] on div at bounding box center [298, 297] width 218 height 63
click at [283, 294] on div at bounding box center [298, 297] width 218 height 63
click at [330, 293] on div at bounding box center [298, 297] width 218 height 63
click at [479, 268] on input "text" at bounding box center [532, 276] width 212 height 16
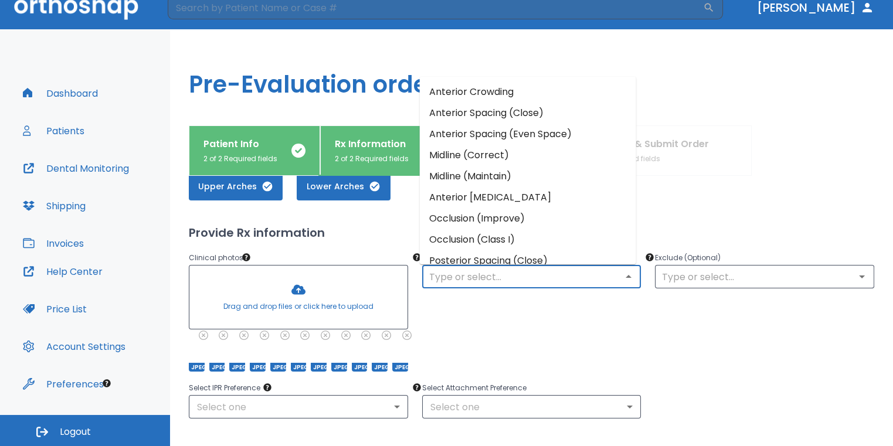
click at [492, 97] on li "Anterior Crowding" at bounding box center [528, 91] width 216 height 21
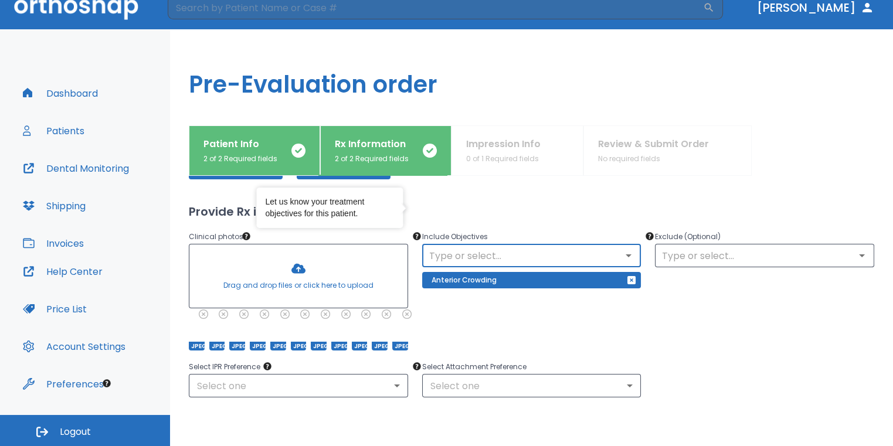
scroll to position [117, 0]
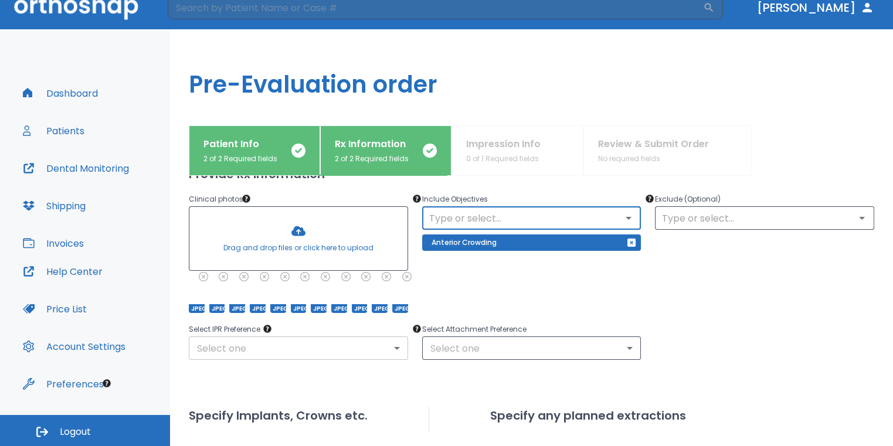
click at [391, 352] on body "​ Dr. Sedillo Dashboard Patients Dental Monitoring Shipping Invoices Help Cente…" at bounding box center [446, 209] width 893 height 446
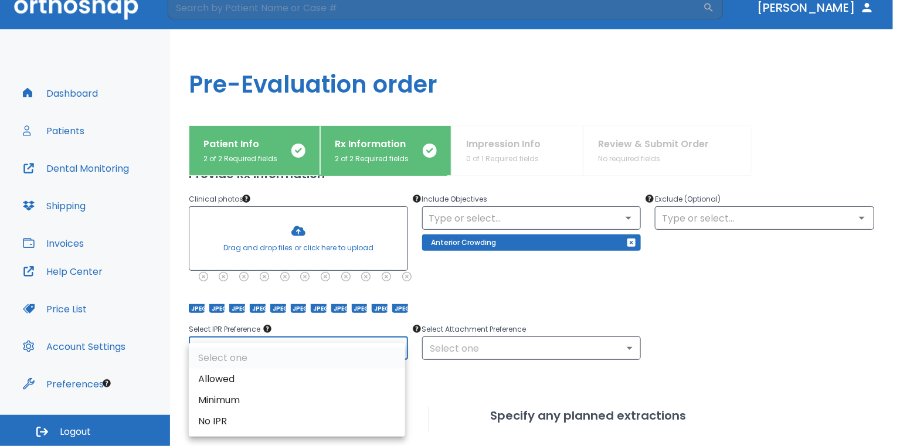
click at [280, 369] on li "Allowed" at bounding box center [297, 379] width 216 height 21
type input "1"
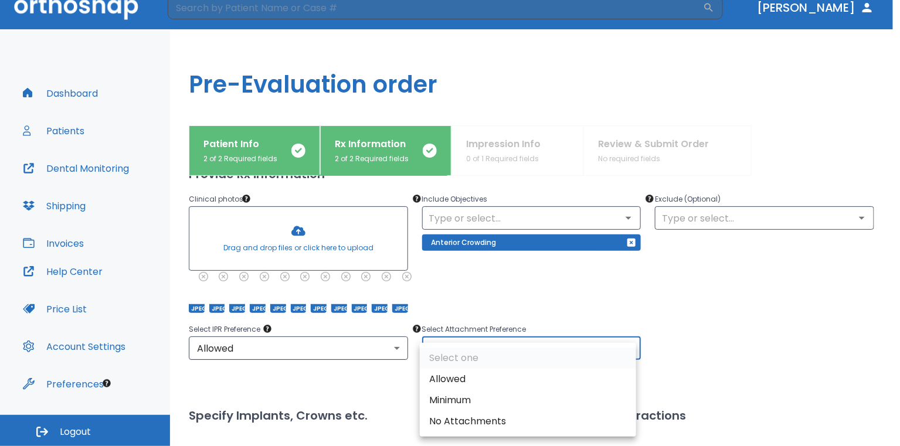
click at [434, 352] on body "​ Dr. Sedillo Dashboard Patients Dental Monitoring Shipping Invoices Help Cente…" at bounding box center [450, 209] width 900 height 446
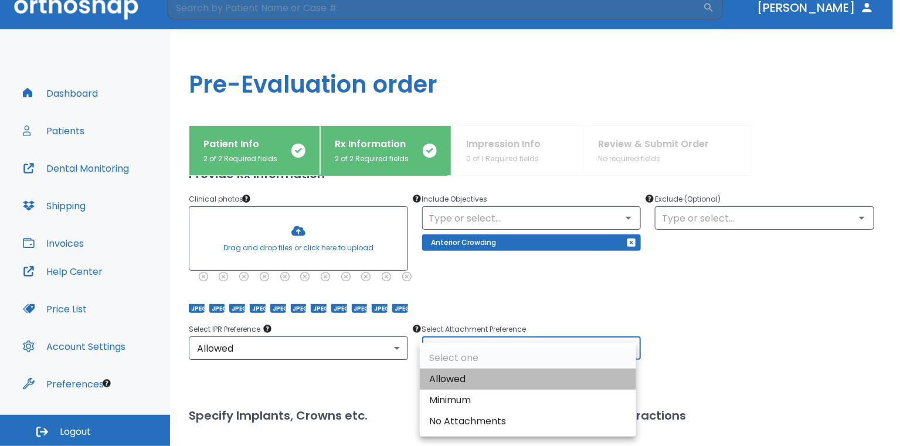
click at [444, 372] on li "Allowed" at bounding box center [528, 379] width 216 height 21
type input "1"
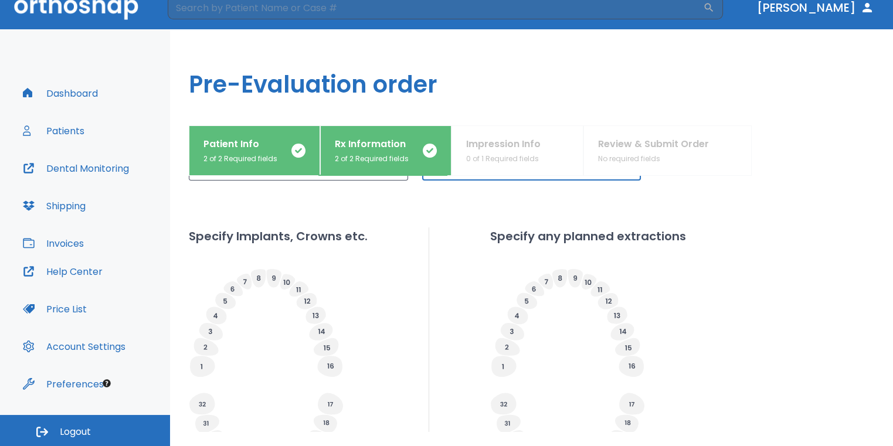
scroll to position [460, 0]
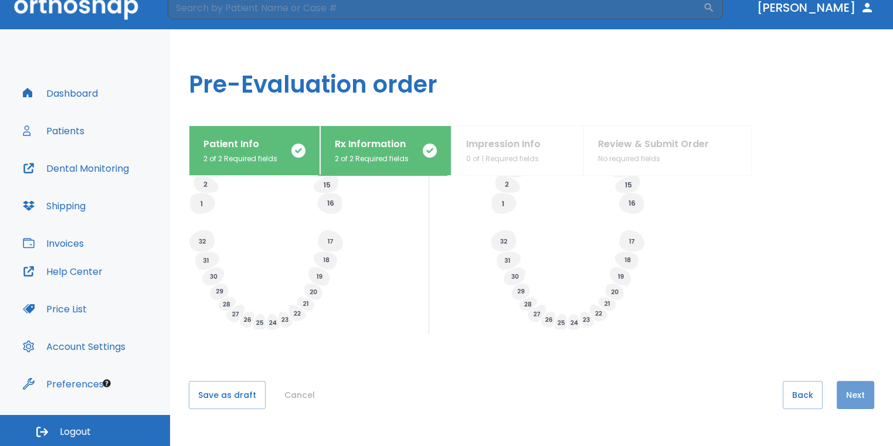
click at [840, 391] on button "Next" at bounding box center [856, 395] width 38 height 28
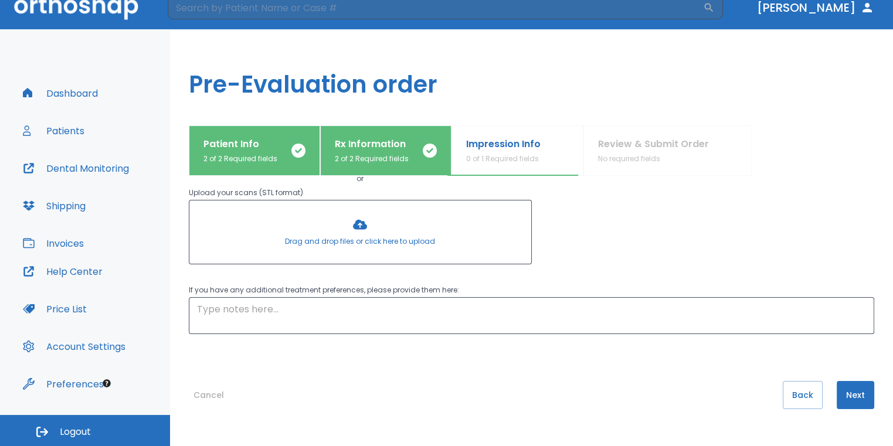
click at [848, 385] on button "Next" at bounding box center [856, 395] width 38 height 28
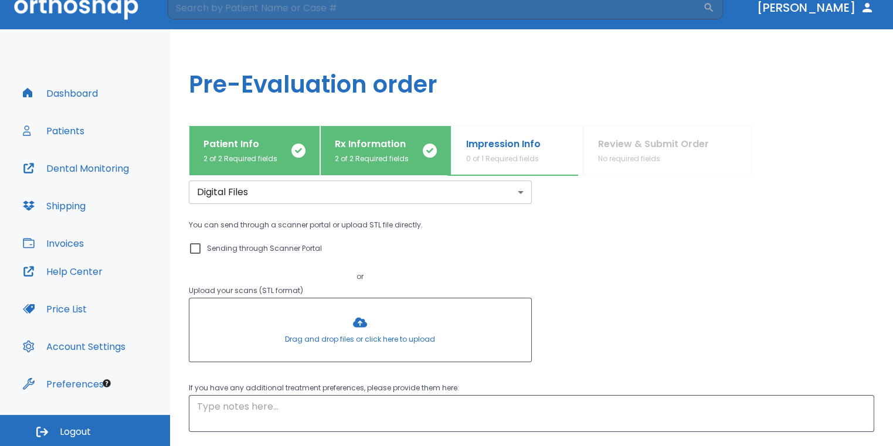
click at [195, 242] on input "Sending through Scanner Portal" at bounding box center [195, 249] width 14 height 14
checkbox input "true"
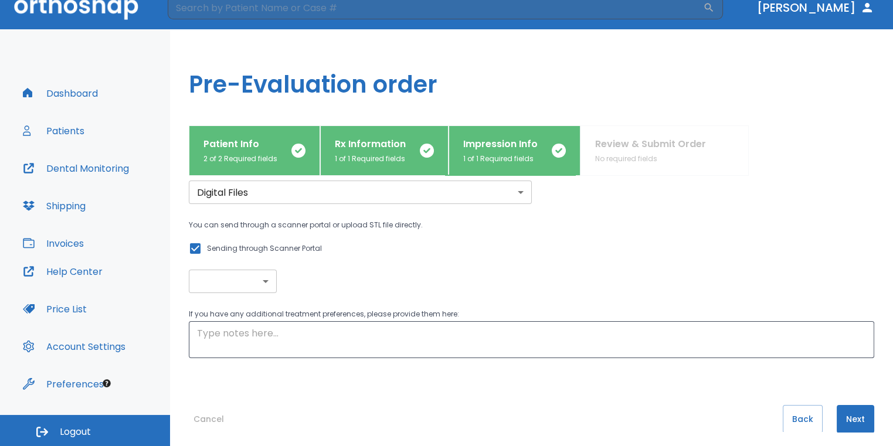
scroll to position [70, 0]
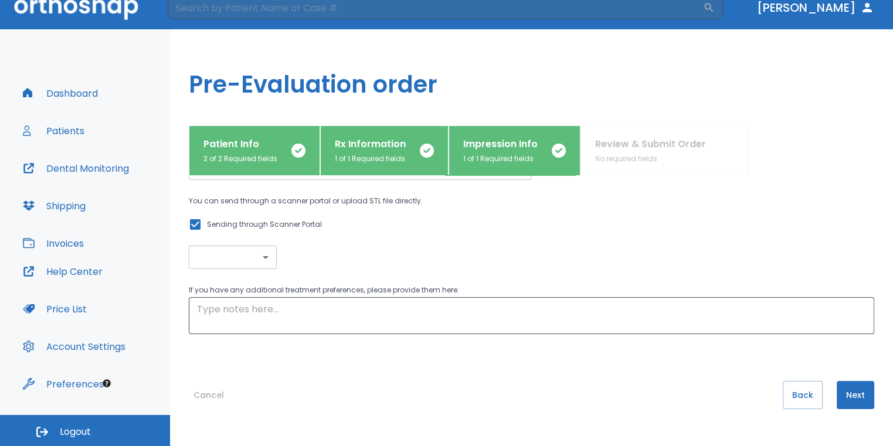
drag, startPoint x: 600, startPoint y: 356, endPoint x: 628, endPoint y: 359, distance: 28.3
click at [600, 356] on div "What type of impression records will you be sending us? Digital Files digital ​…" at bounding box center [531, 234] width 685 height 256
click at [850, 392] on button "Next" at bounding box center [856, 395] width 38 height 28
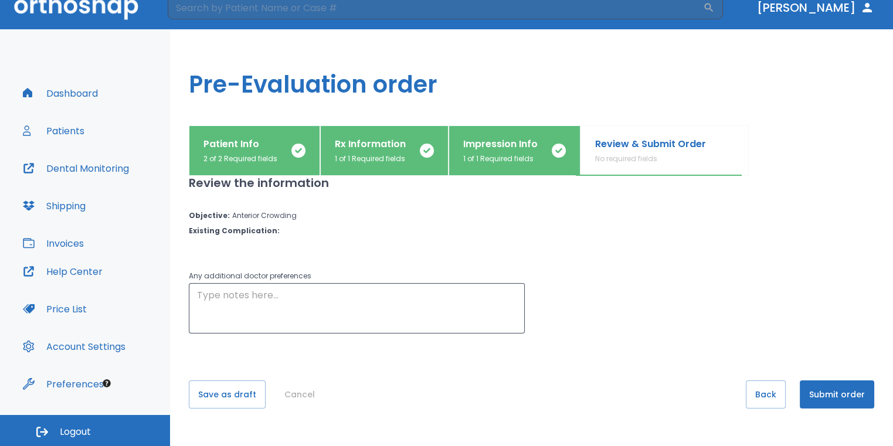
scroll to position [0, 0]
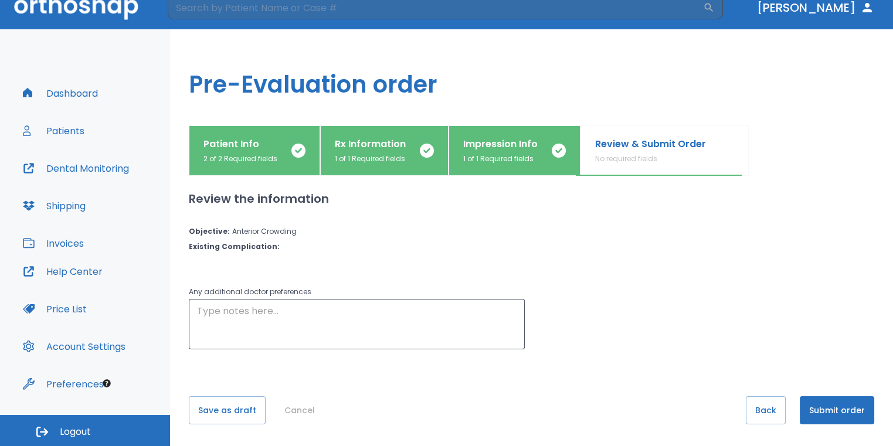
click at [839, 407] on button "Submit order" at bounding box center [837, 410] width 74 height 28
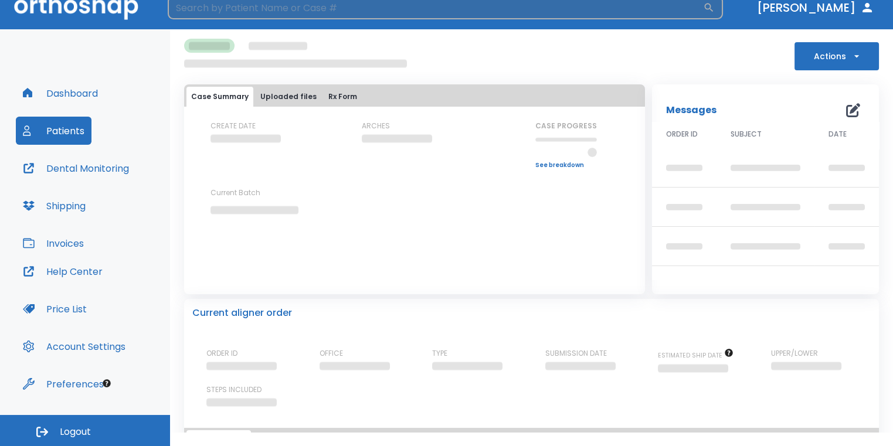
click at [442, 11] on input "search" at bounding box center [435, 7] width 535 height 23
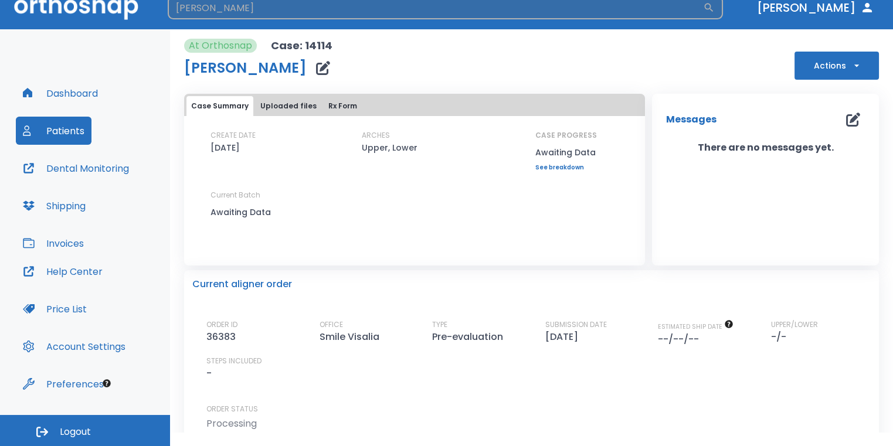
type input "payton"
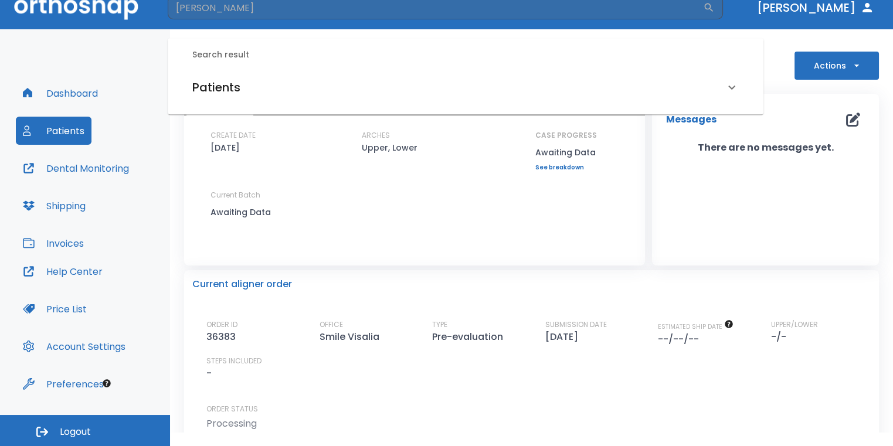
click at [302, 90] on div "Patients" at bounding box center [458, 87] width 532 height 19
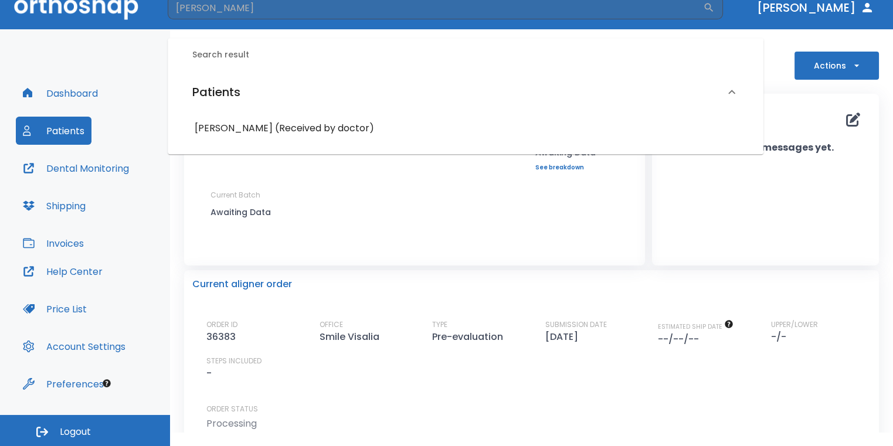
click at [294, 129] on h6 "Payton Bueno (Received by doctor)" at bounding box center [466, 128] width 542 height 16
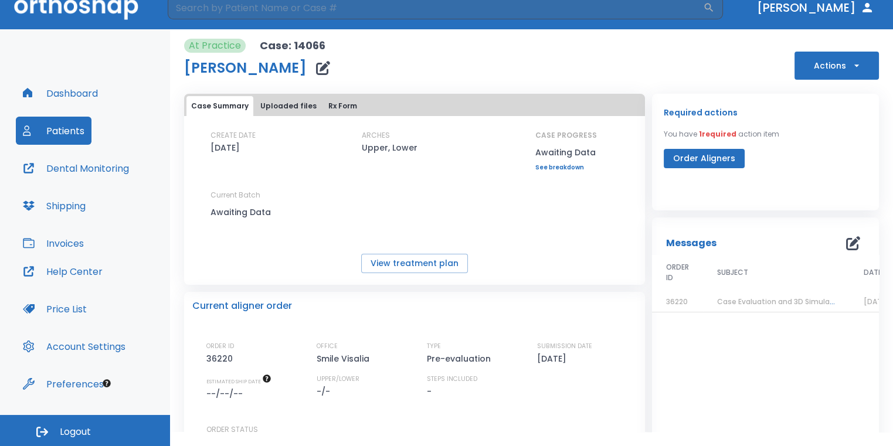
click at [306, 103] on button "Uploaded files" at bounding box center [289, 106] width 66 height 20
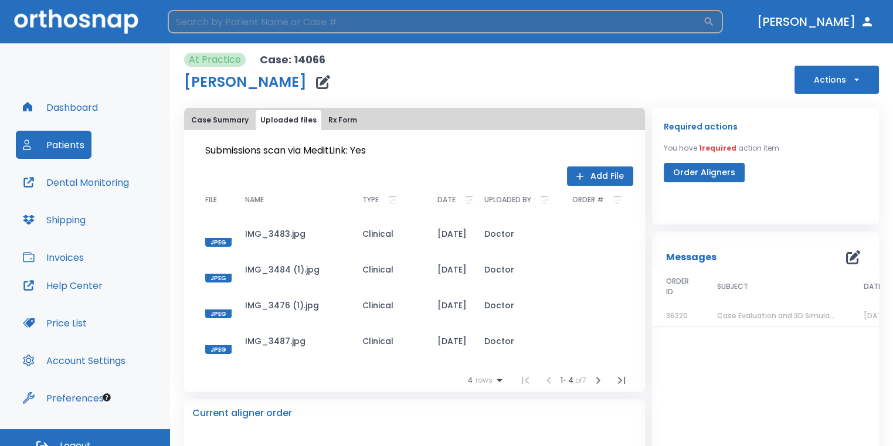
click at [355, 22] on input "search" at bounding box center [435, 21] width 535 height 23
type input "amber"
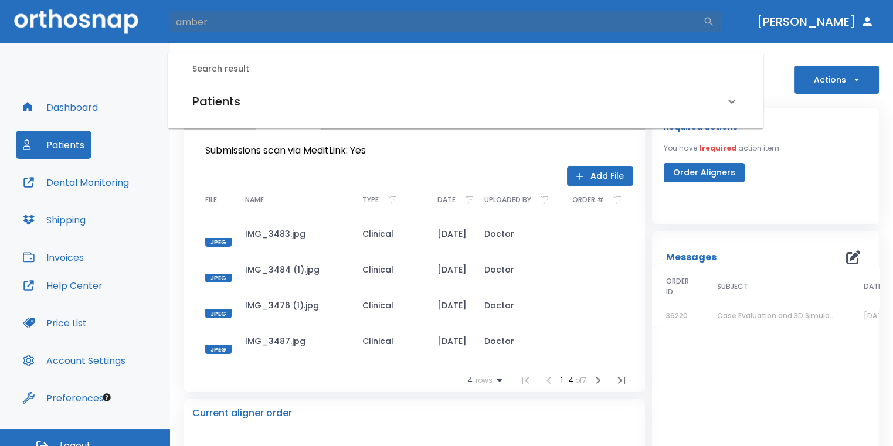
click at [219, 89] on div "Patients" at bounding box center [465, 101] width 574 height 33
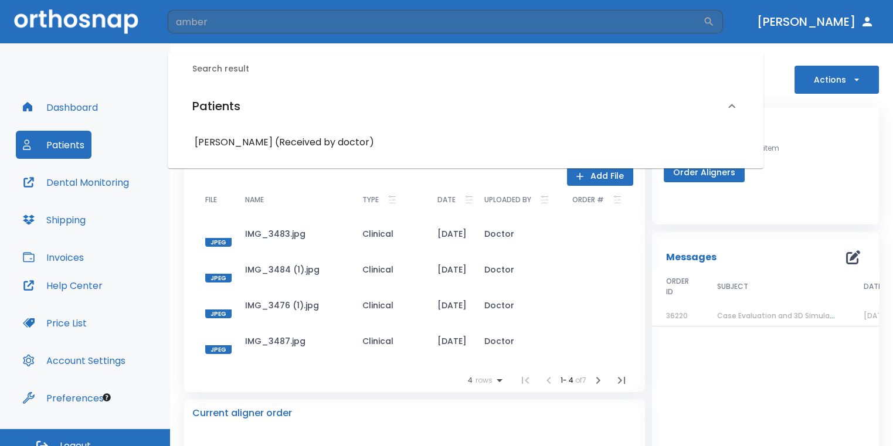
click at [264, 145] on h6 "Amber Oregel (Received by doctor)" at bounding box center [466, 142] width 542 height 16
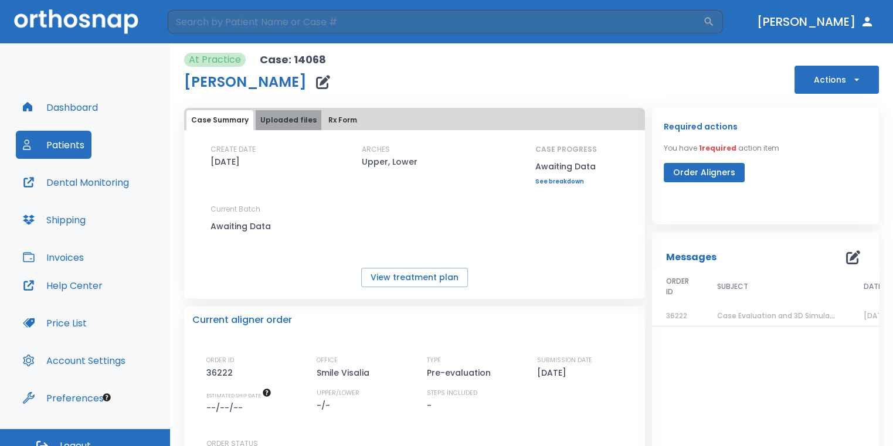
click at [291, 124] on button "Uploaded files" at bounding box center [289, 120] width 66 height 20
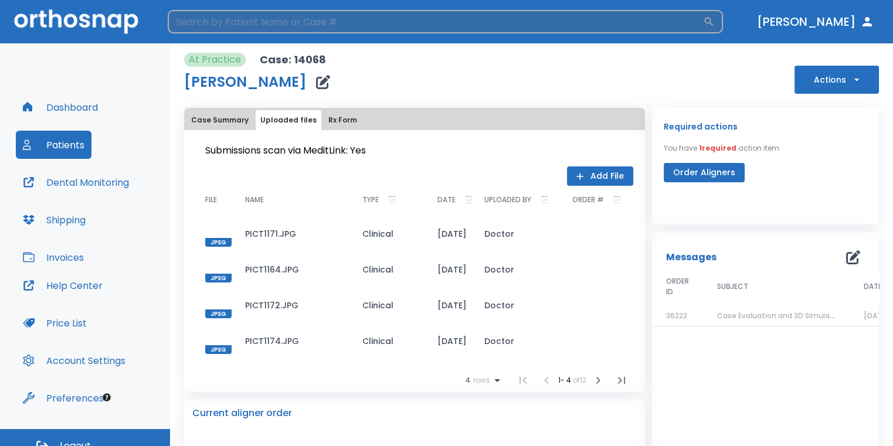
click at [298, 30] on input "search" at bounding box center [435, 21] width 535 height 23
type input "jasmine"
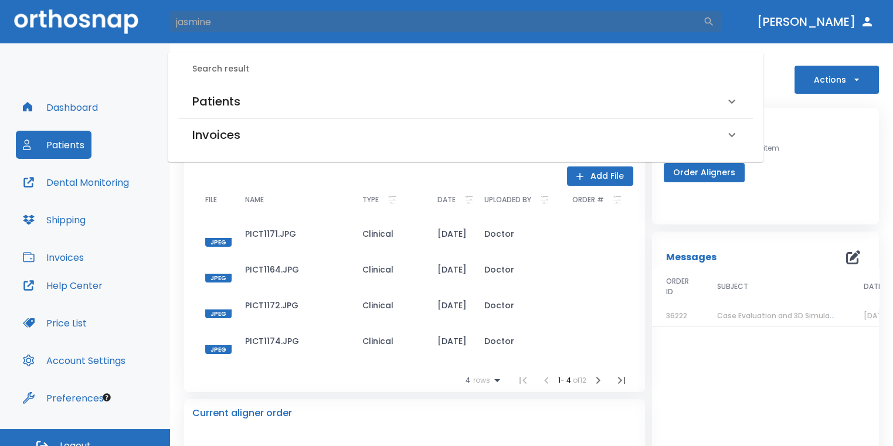
click at [257, 106] on div "Patients" at bounding box center [458, 101] width 532 height 19
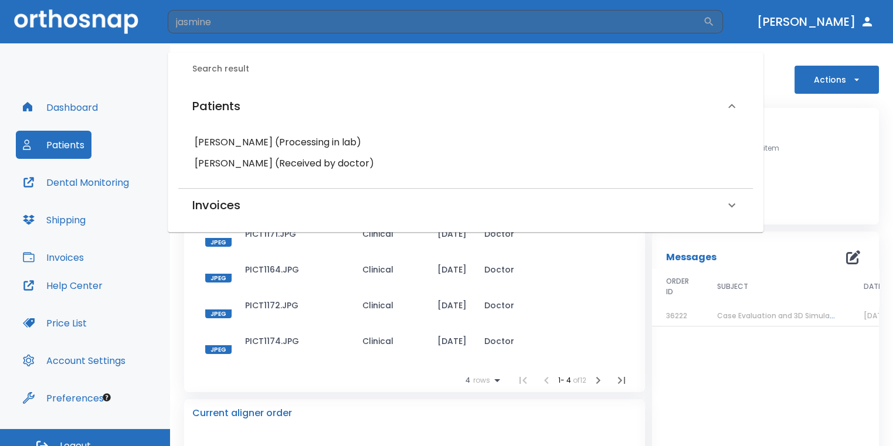
click at [302, 161] on h6 "Jasmine Zamora (Received by doctor)" at bounding box center [466, 163] width 542 height 16
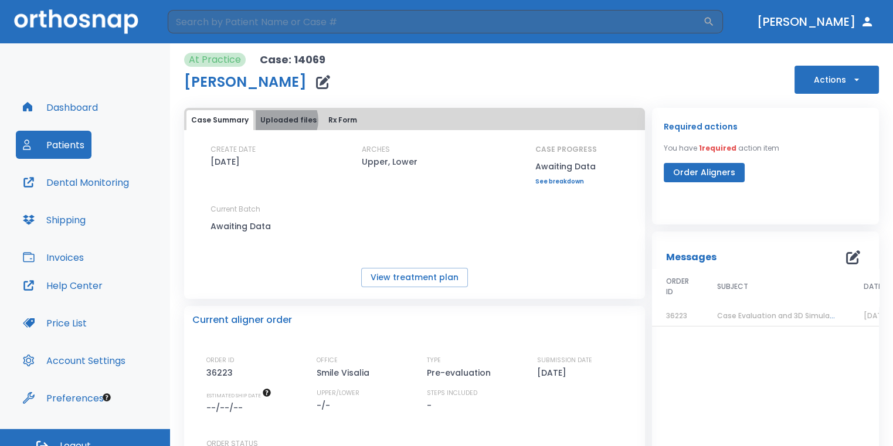
click at [283, 120] on button "Uploaded files" at bounding box center [289, 120] width 66 height 20
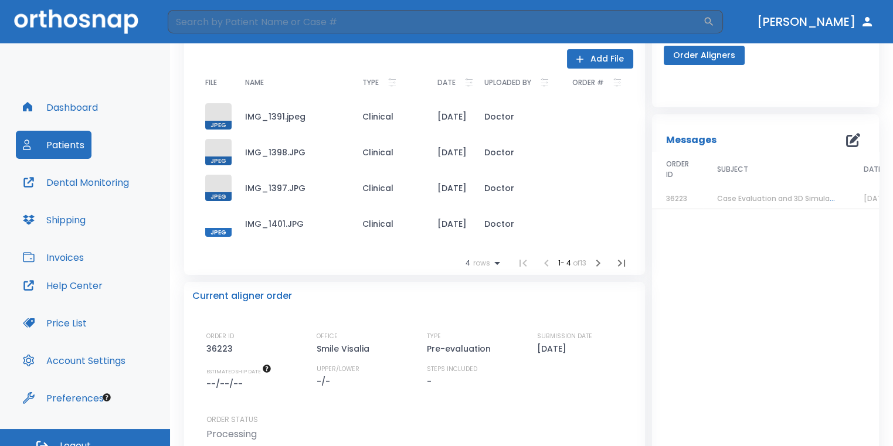
scroll to position [59, 0]
